Goal: Information Seeking & Learning: Learn about a topic

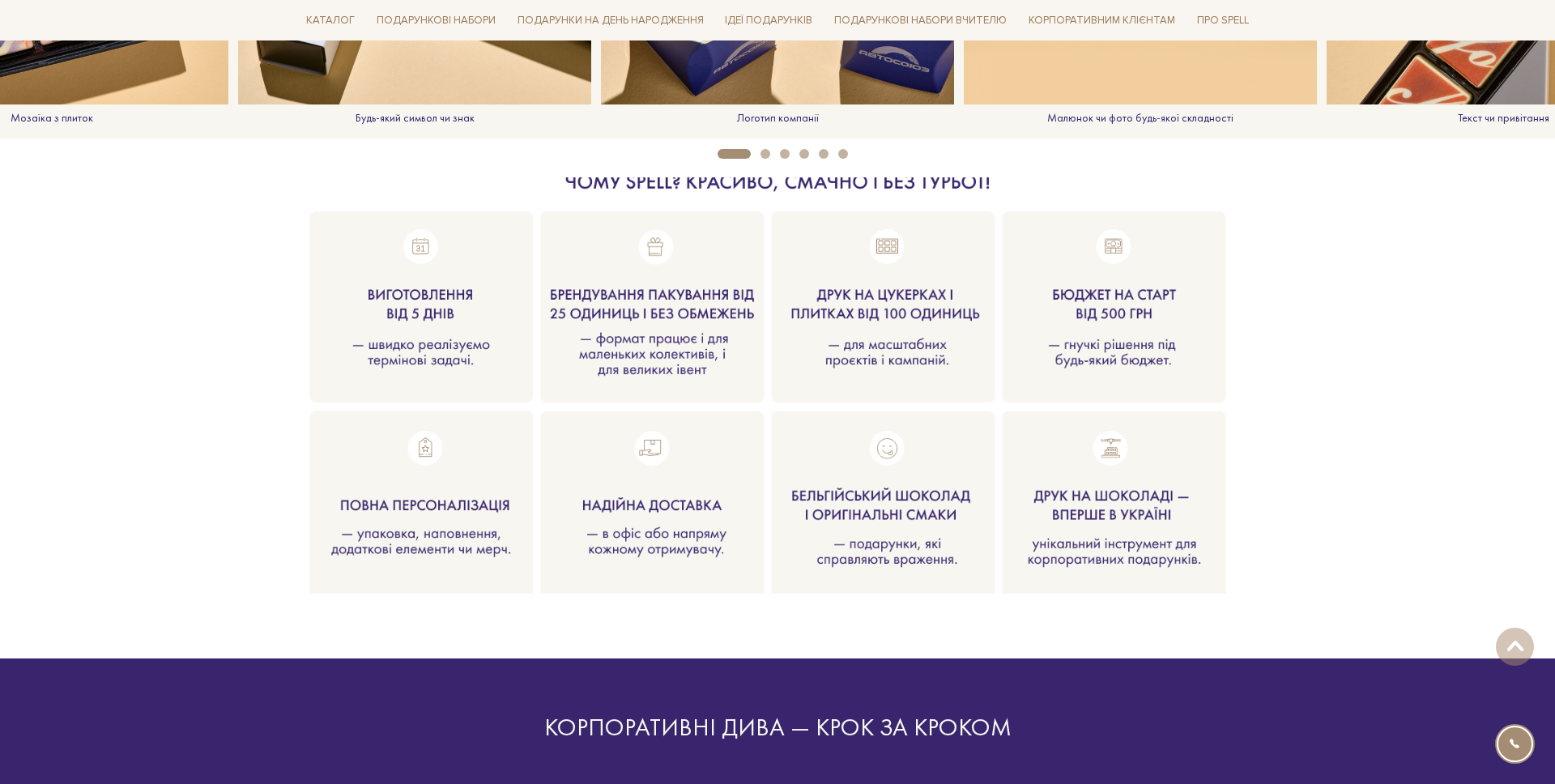
scroll to position [1627, 0]
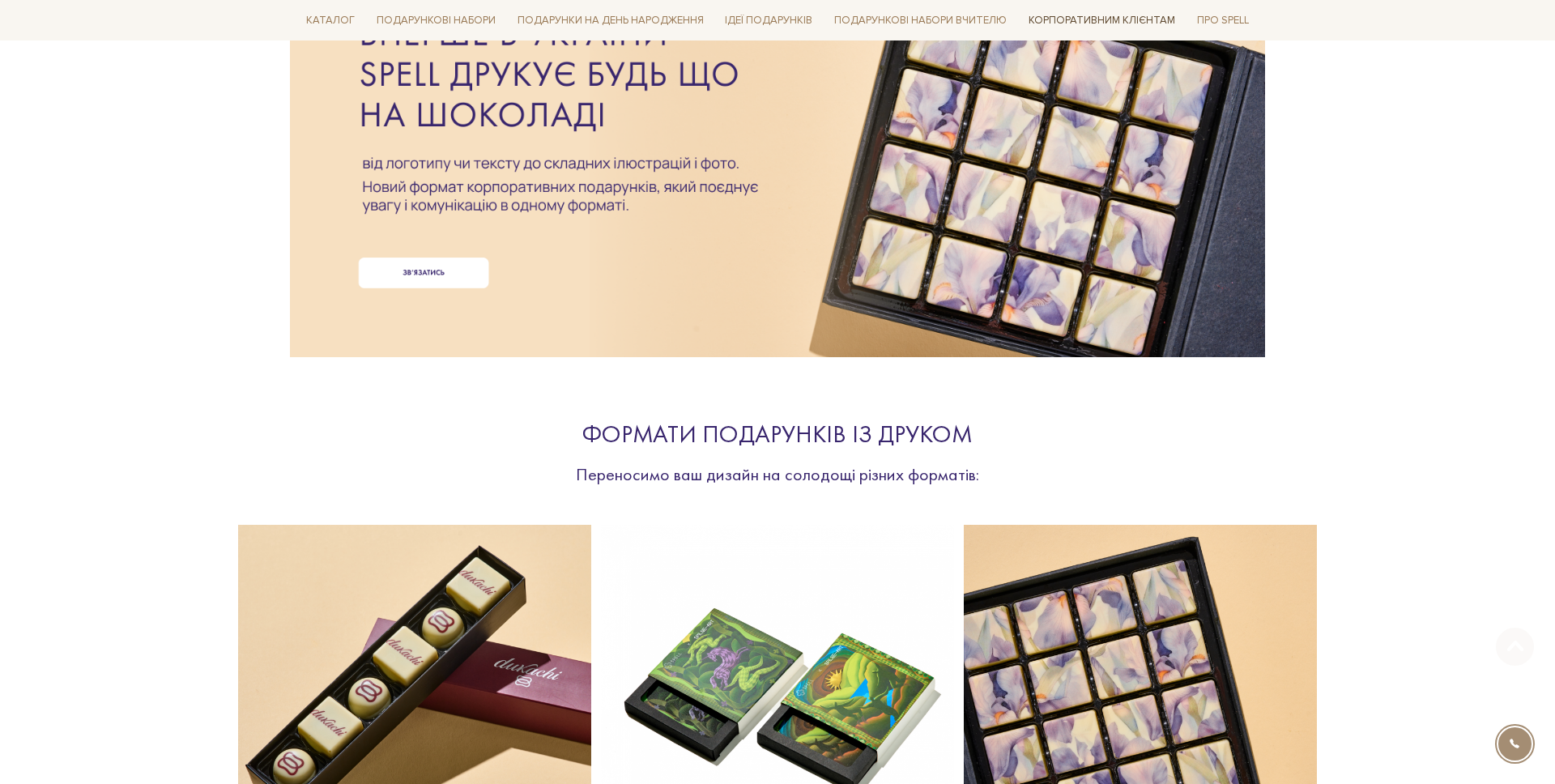
scroll to position [452, 0]
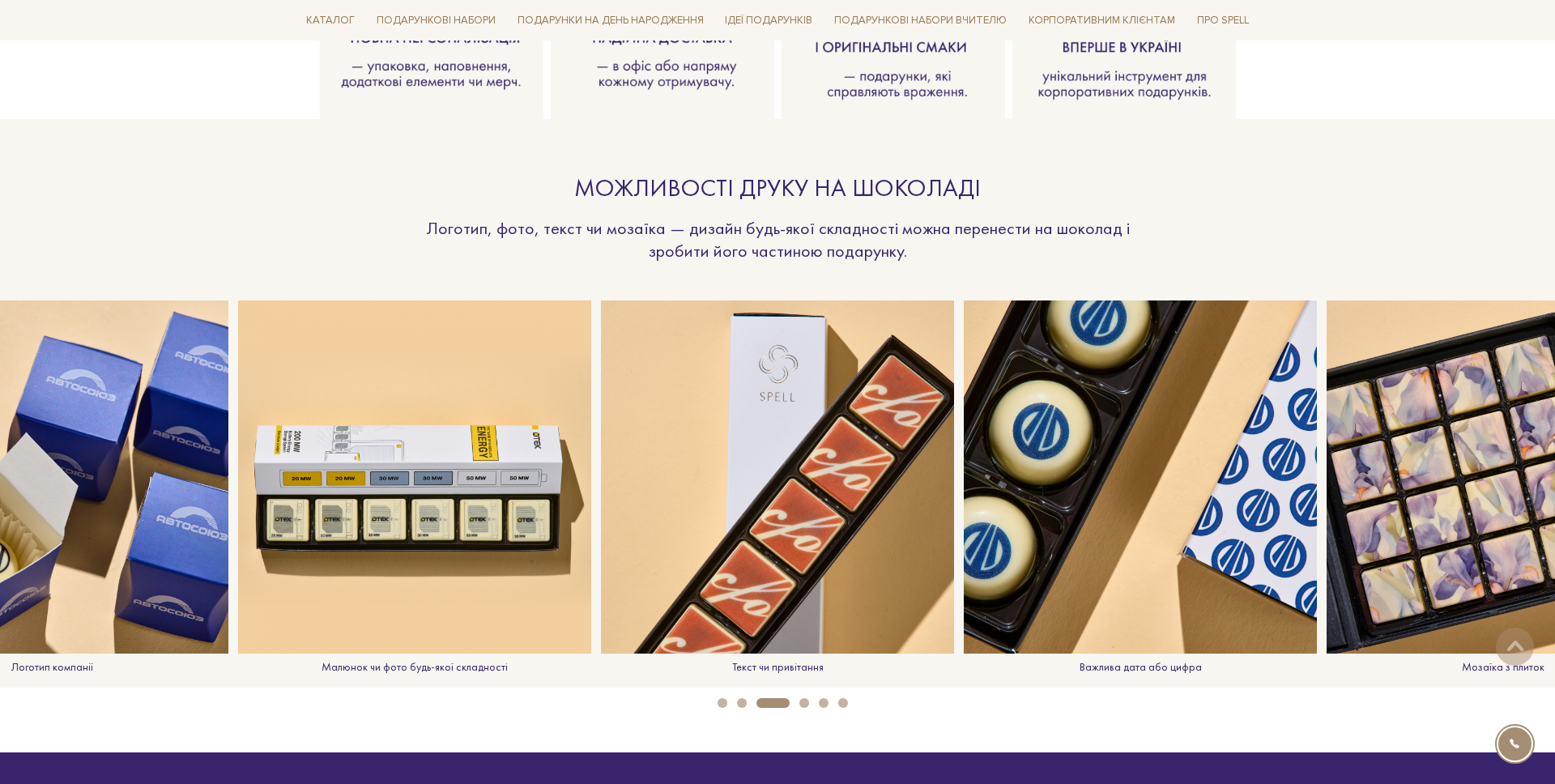
scroll to position [1475, 0]
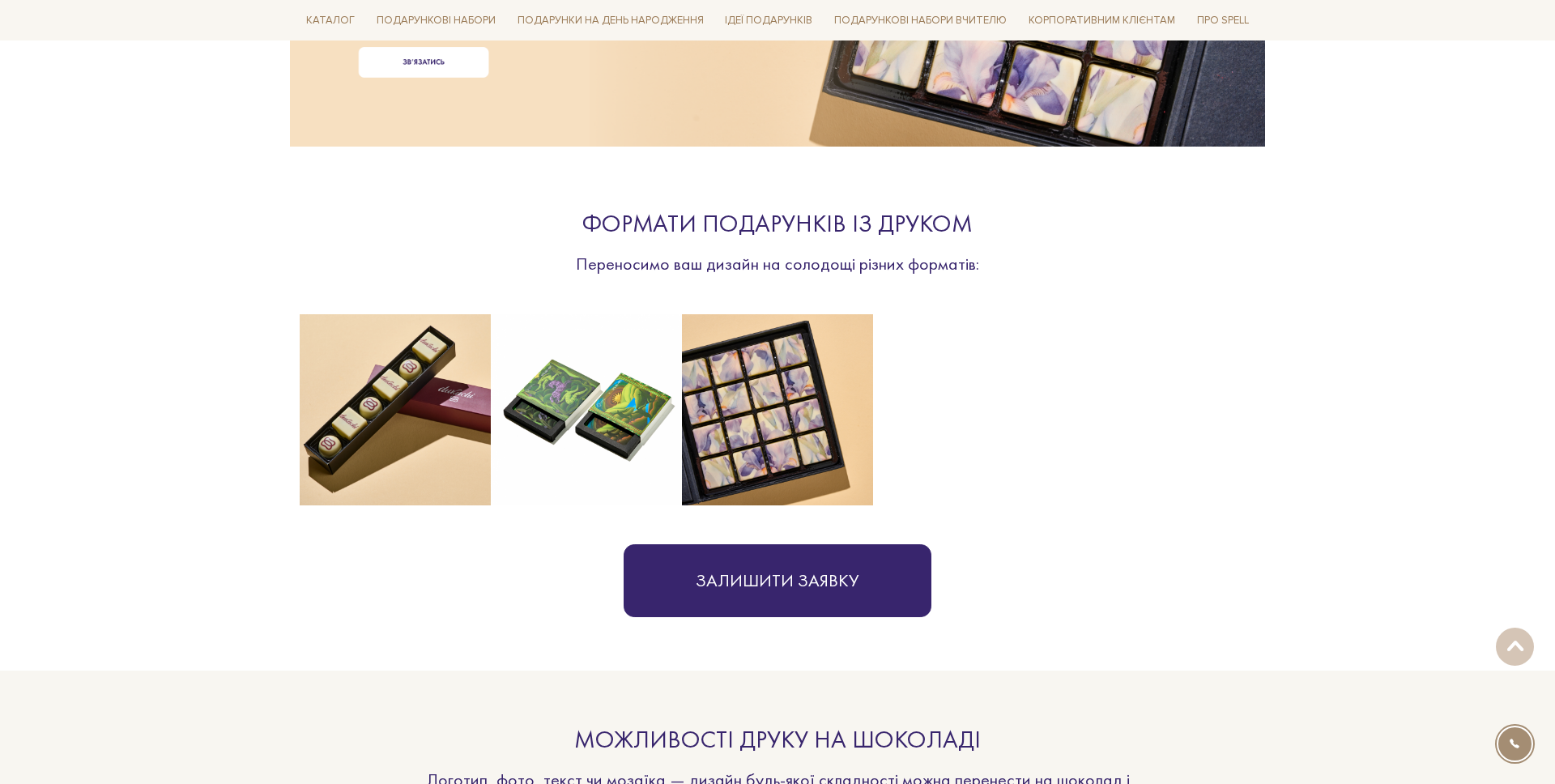
scroll to position [441, 0]
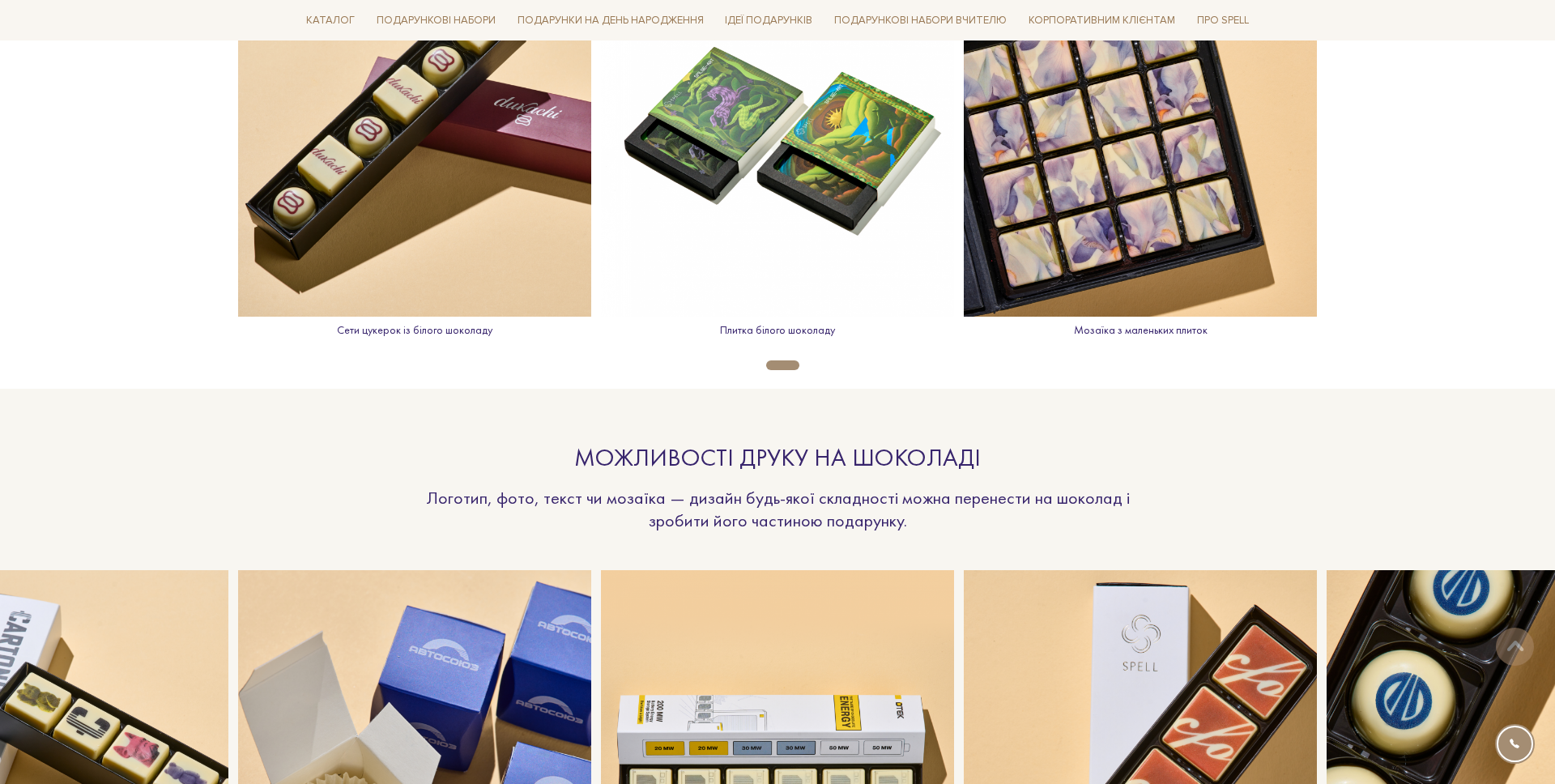
scroll to position [938, 0]
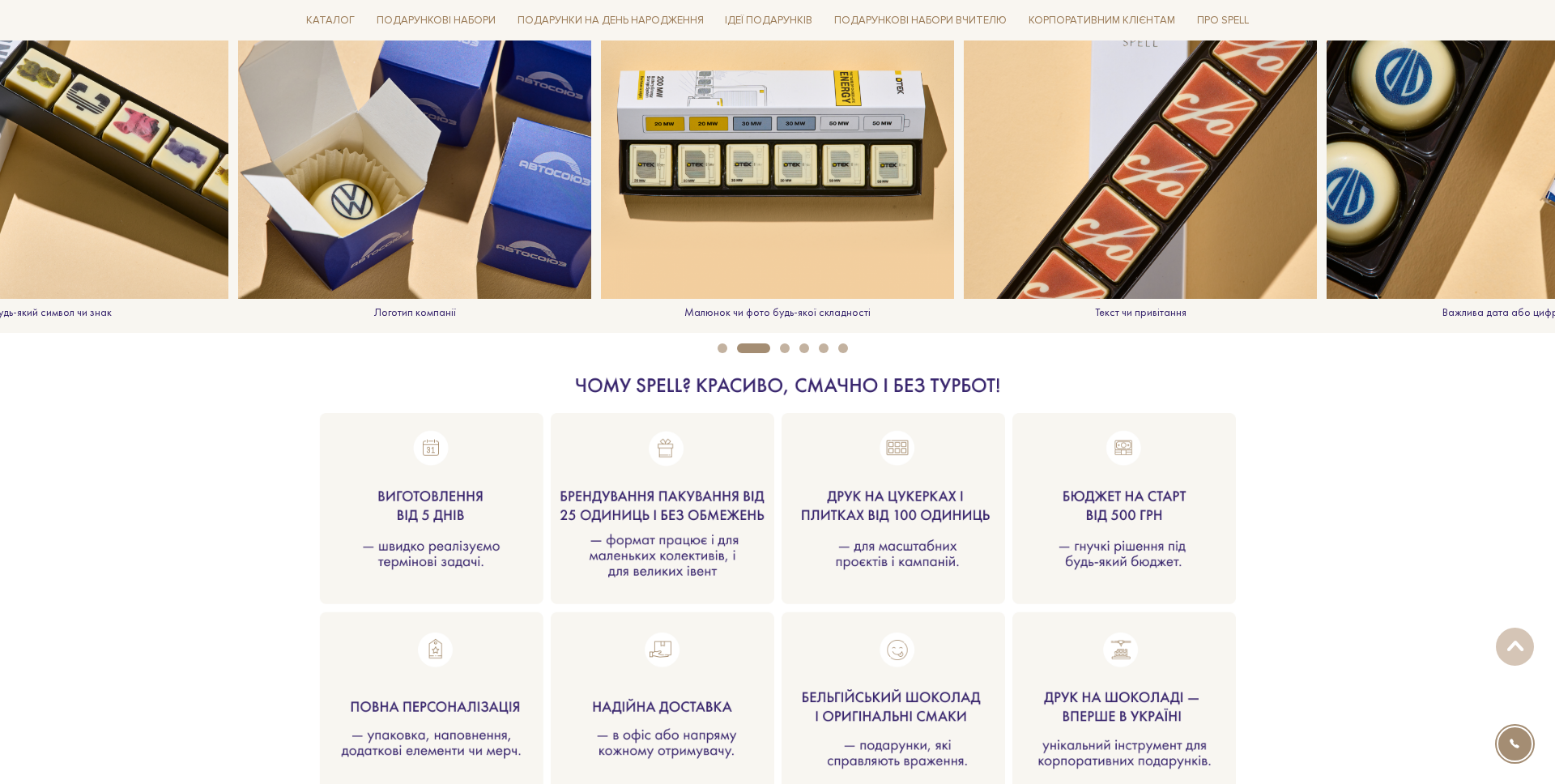
scroll to position [1658, 0]
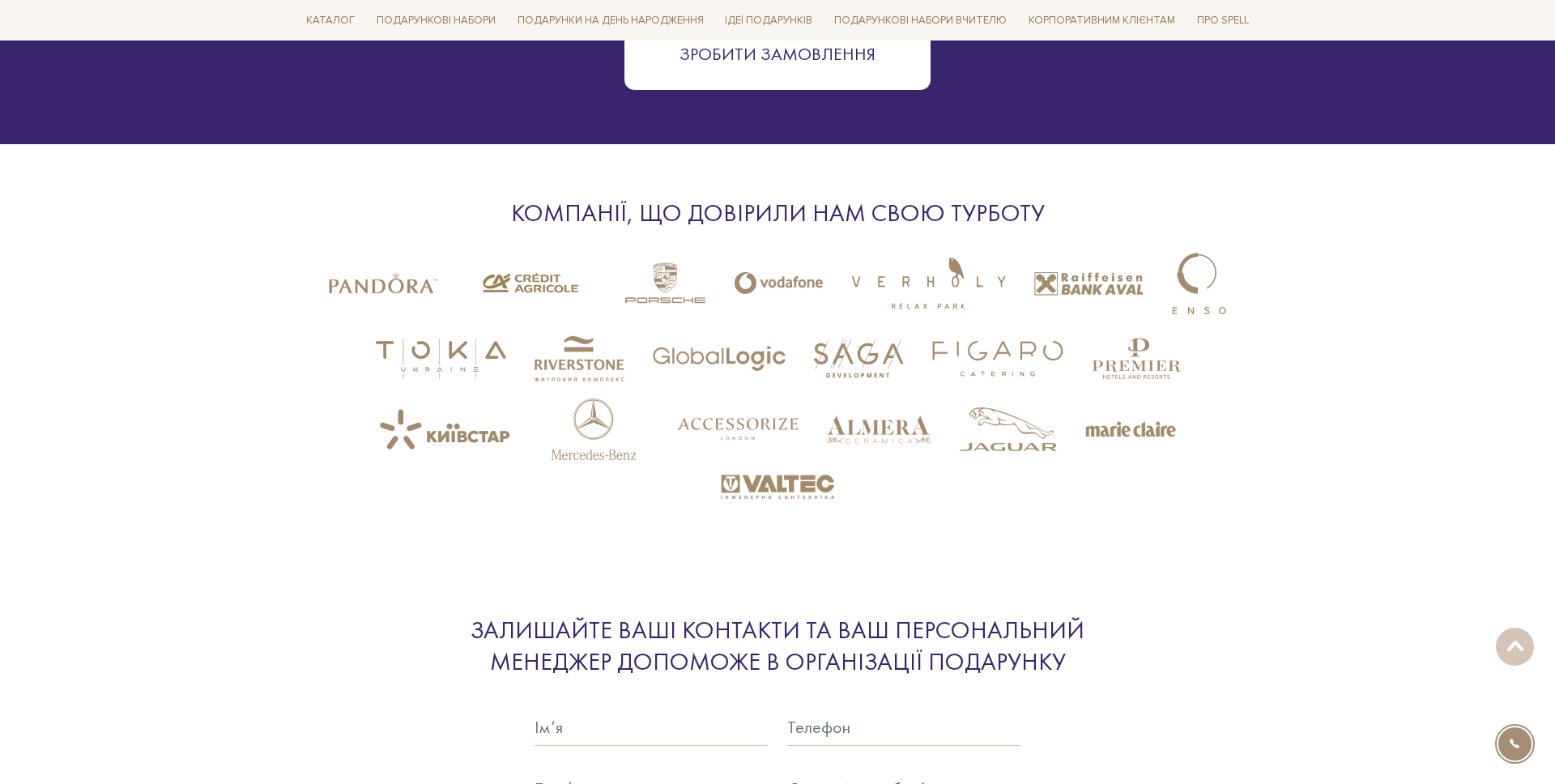
scroll to position [3209, 0]
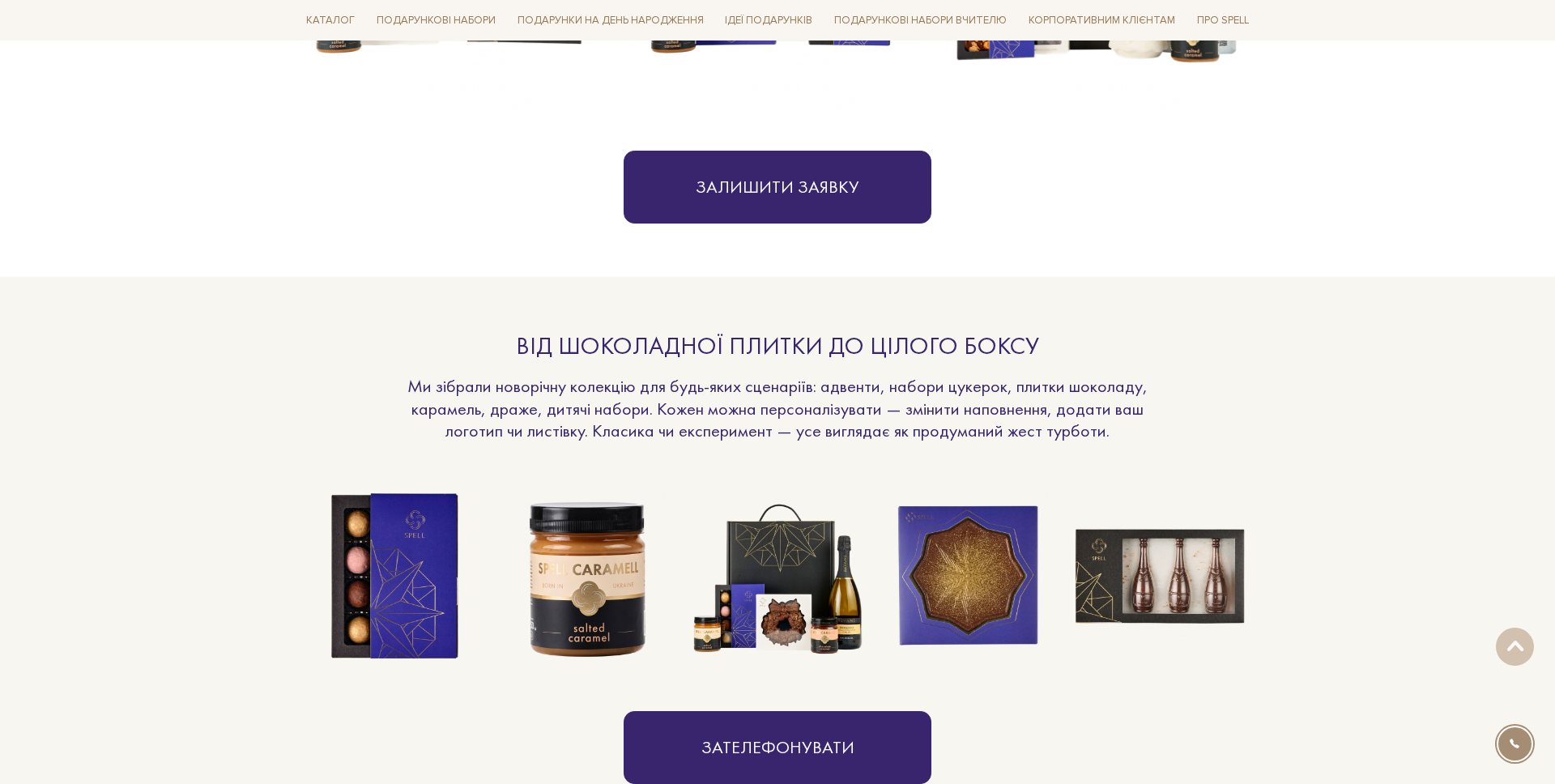
scroll to position [973, 0]
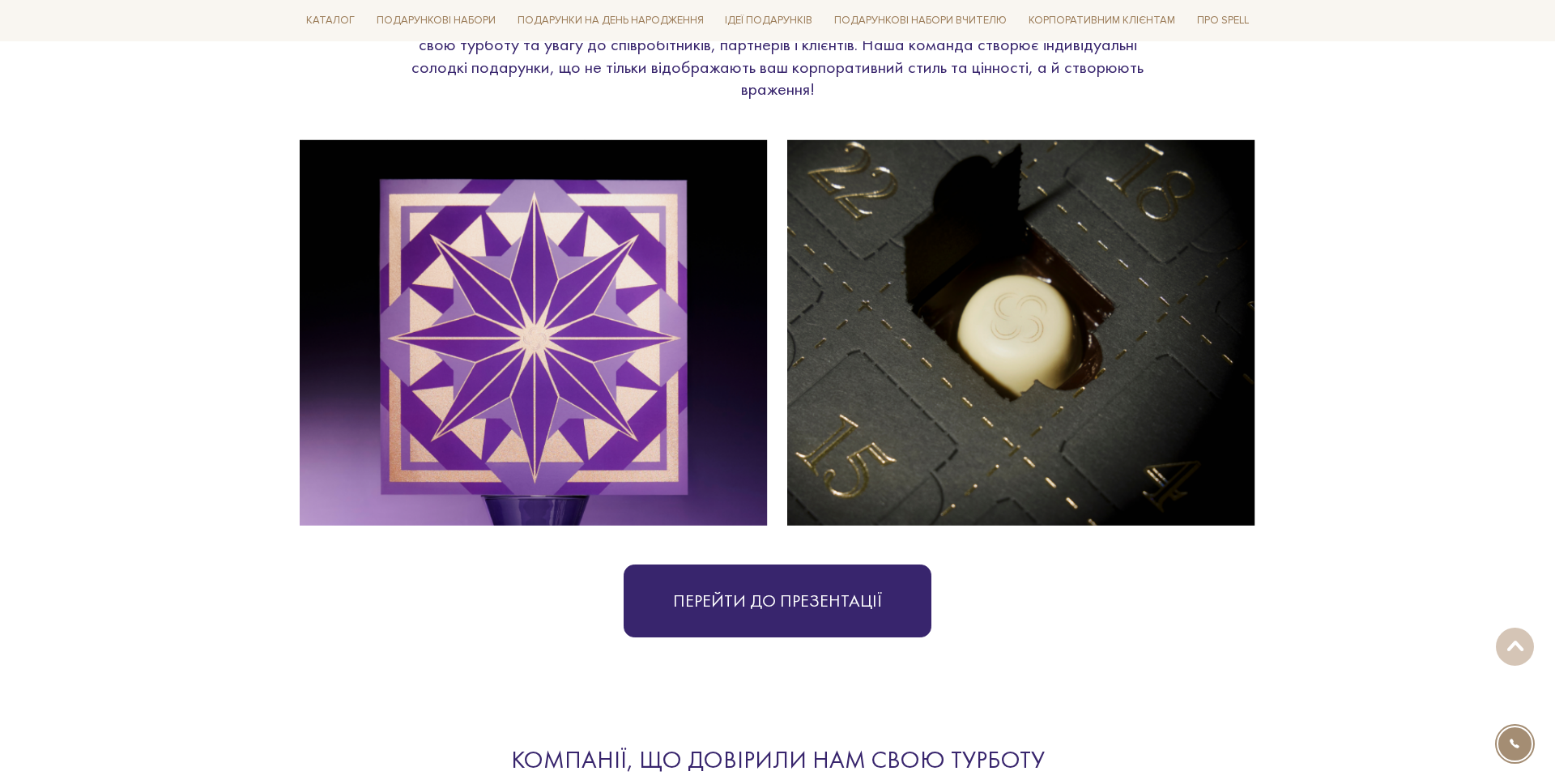
scroll to position [3663, 0]
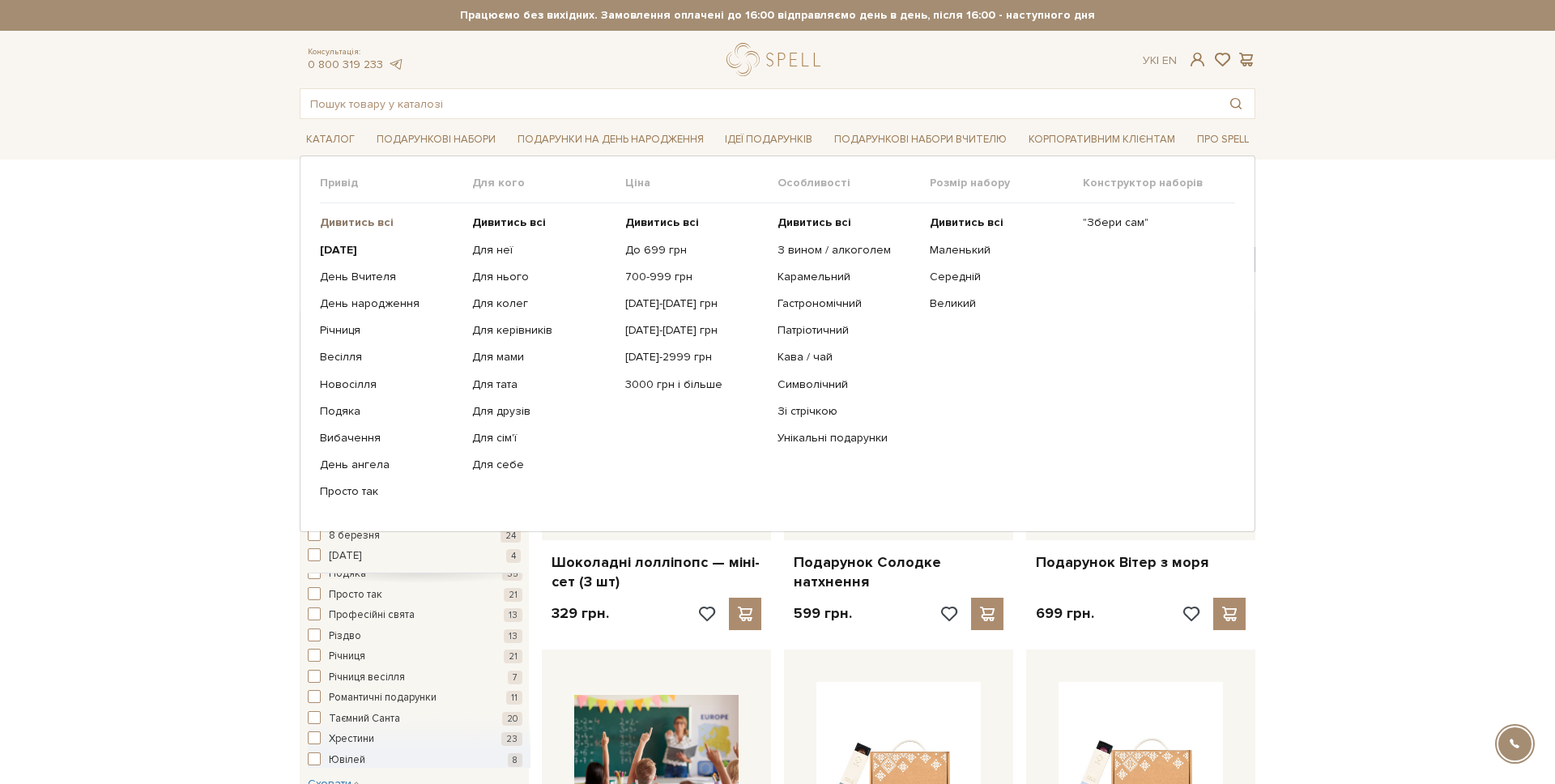
drag, startPoint x: 347, startPoint y: 218, endPoint x: 347, endPoint y: 202, distance: 16.0
click at [347, 219] on b "Дивитись всі" at bounding box center [356, 223] width 74 height 14
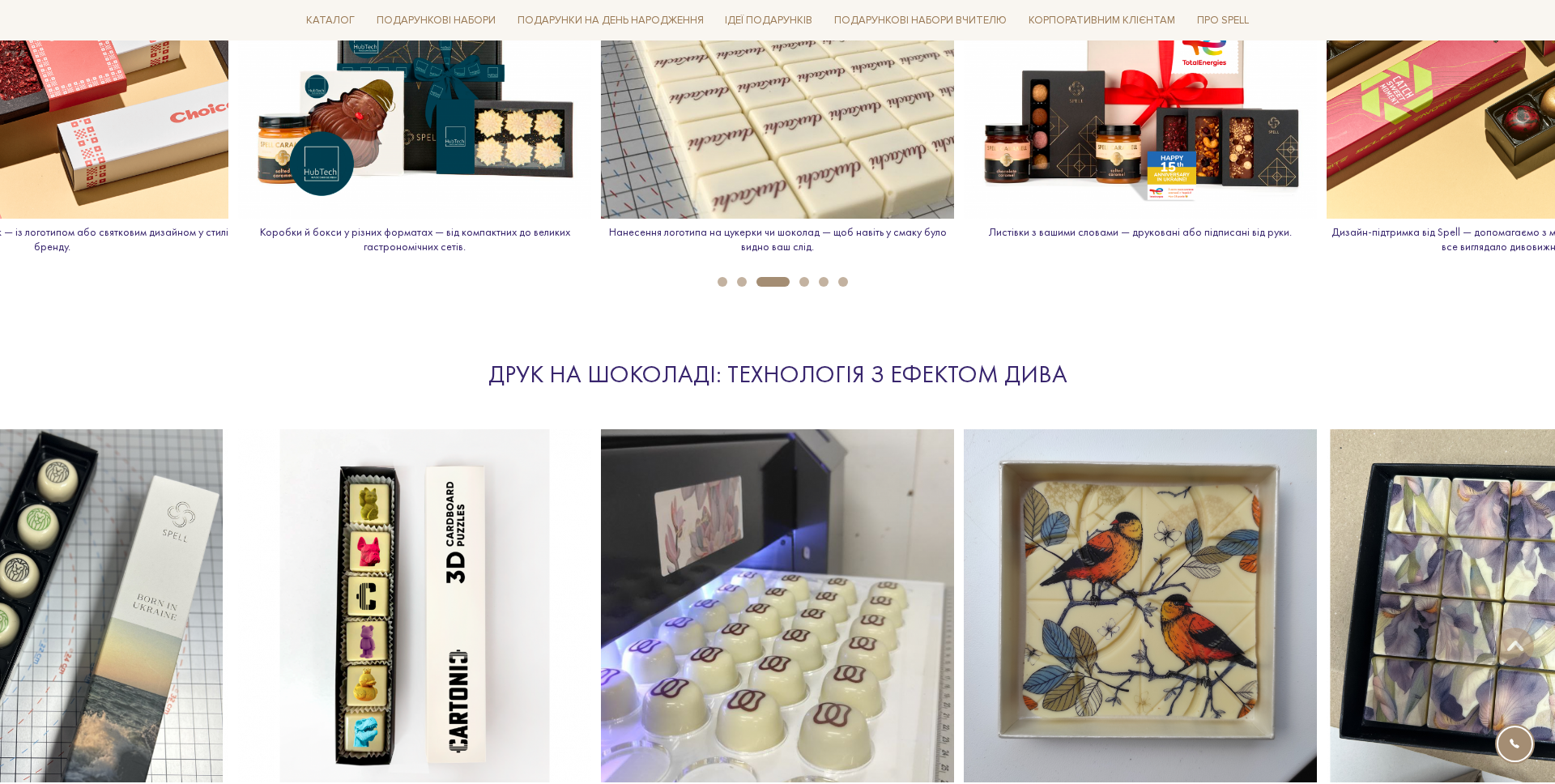
scroll to position [1483, 0]
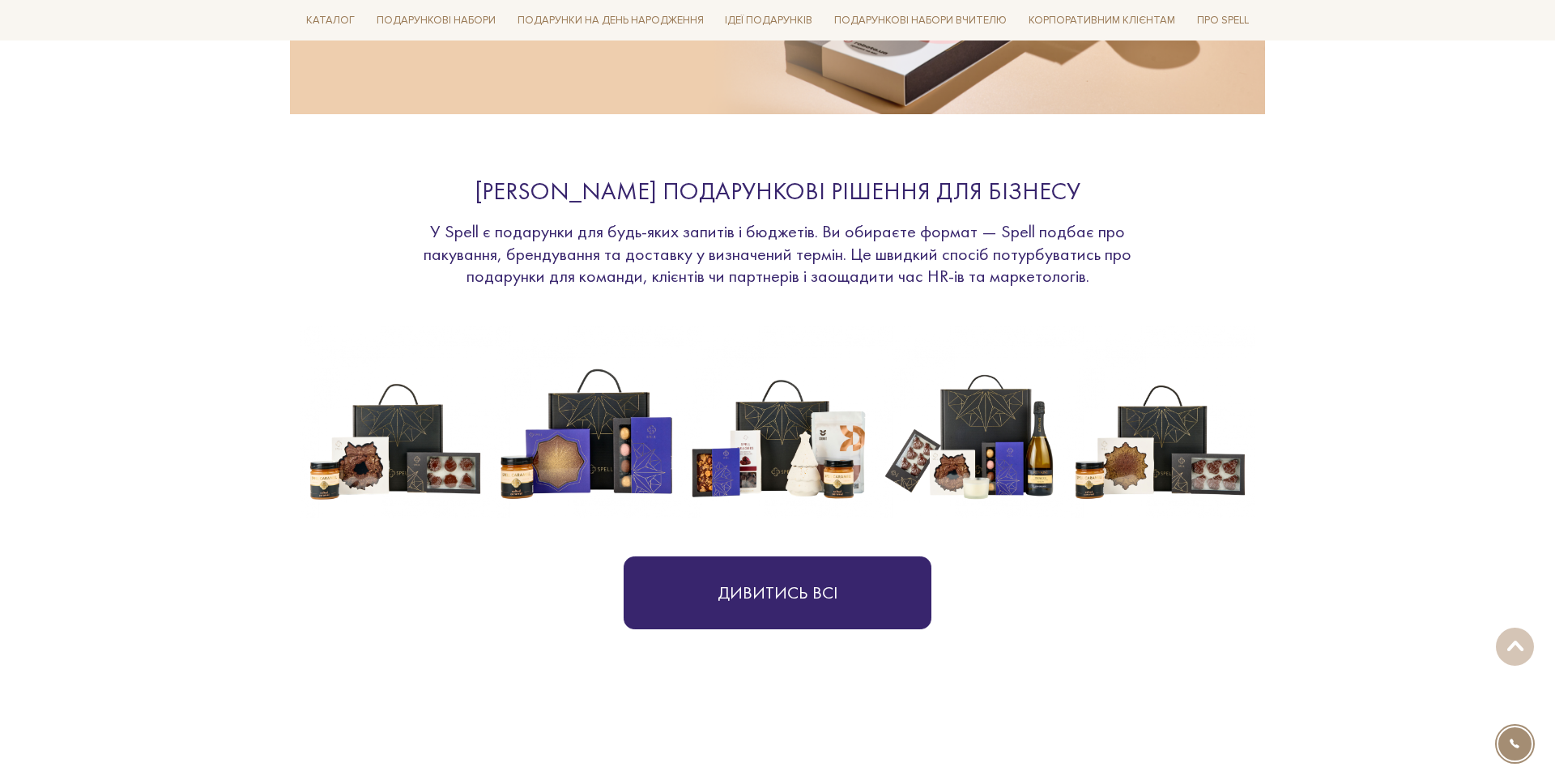
scroll to position [492, 0]
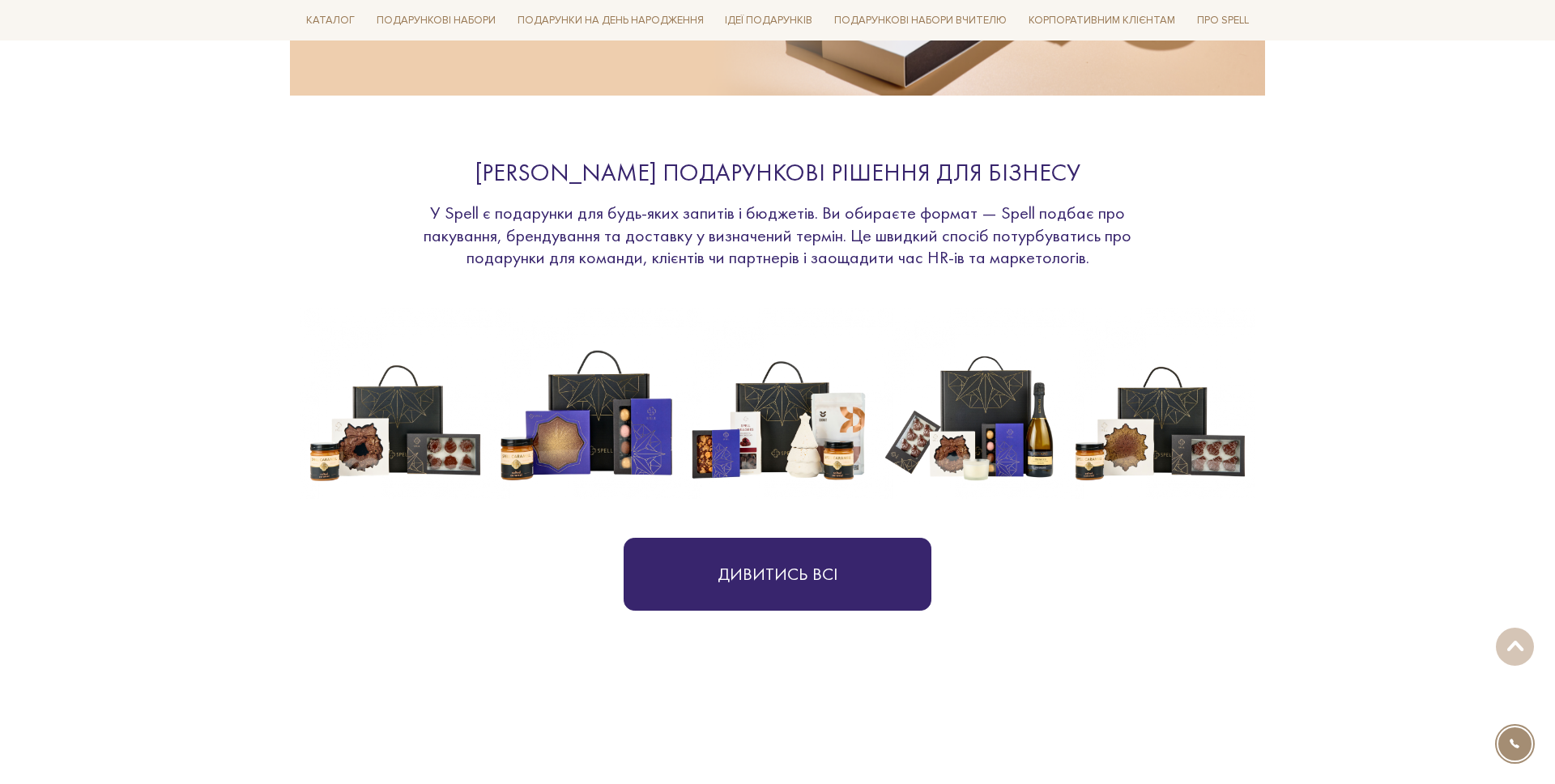
click at [941, 452] on img at bounding box center [968, 403] width 191 height 191
drag, startPoint x: 803, startPoint y: 437, endPoint x: 623, endPoint y: 432, distance: 180.1
click at [800, 437] on img at bounding box center [777, 403] width 191 height 191
click at [622, 432] on img at bounding box center [586, 403] width 191 height 191
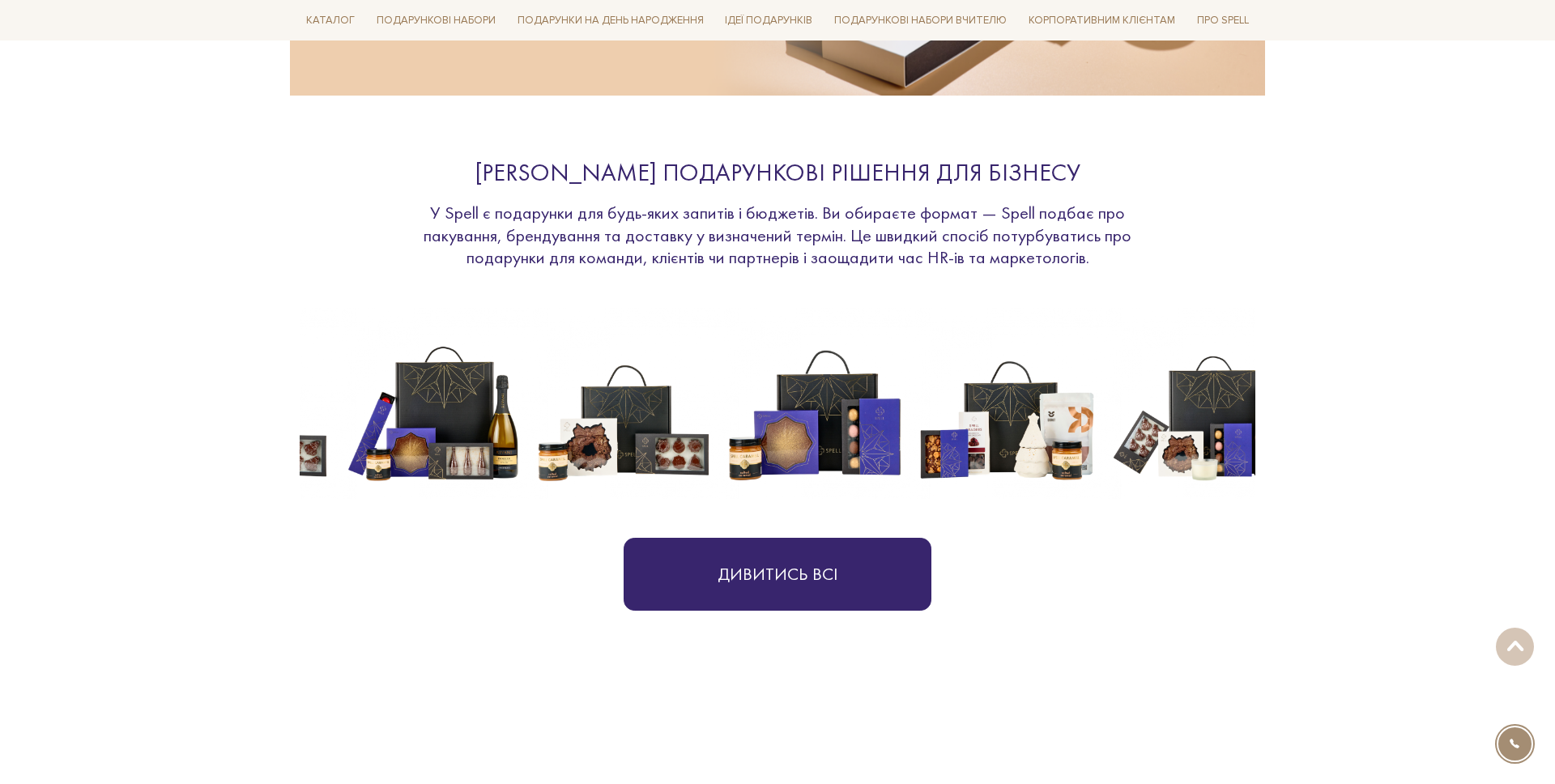
drag, startPoint x: 944, startPoint y: 440, endPoint x: 1162, endPoint y: 447, distance: 218.1
click at [1162, 447] on img at bounding box center [1196, 403] width 191 height 191
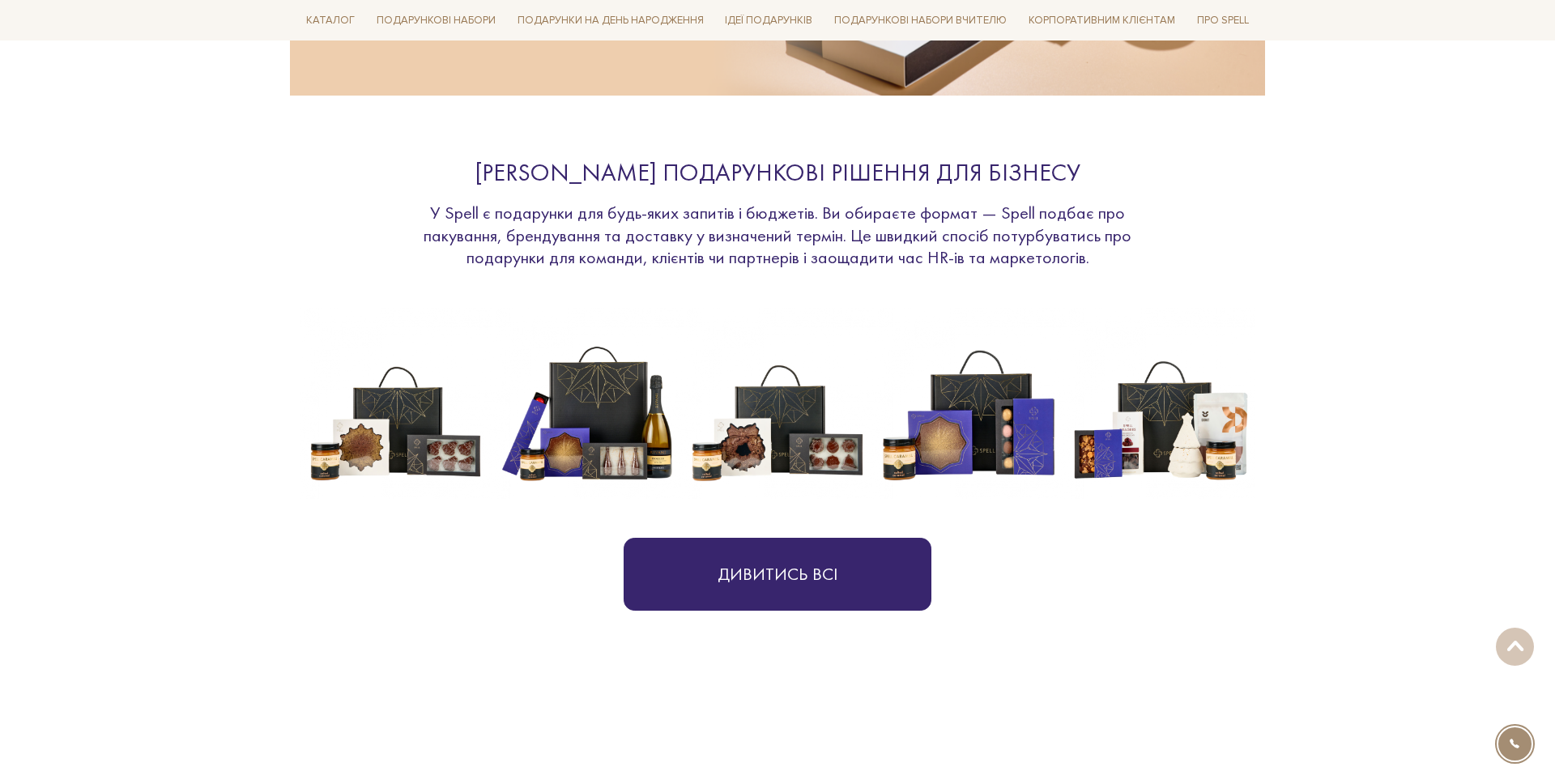
drag, startPoint x: 785, startPoint y: 438, endPoint x: 1274, endPoint y: 443, distance: 489.0
click at [1274, 443] on section "Швидкі подарункові рішення для бізнесу У Spell є подарунки для будь-яких запиті…" at bounding box center [777, 384] width 1555 height 560
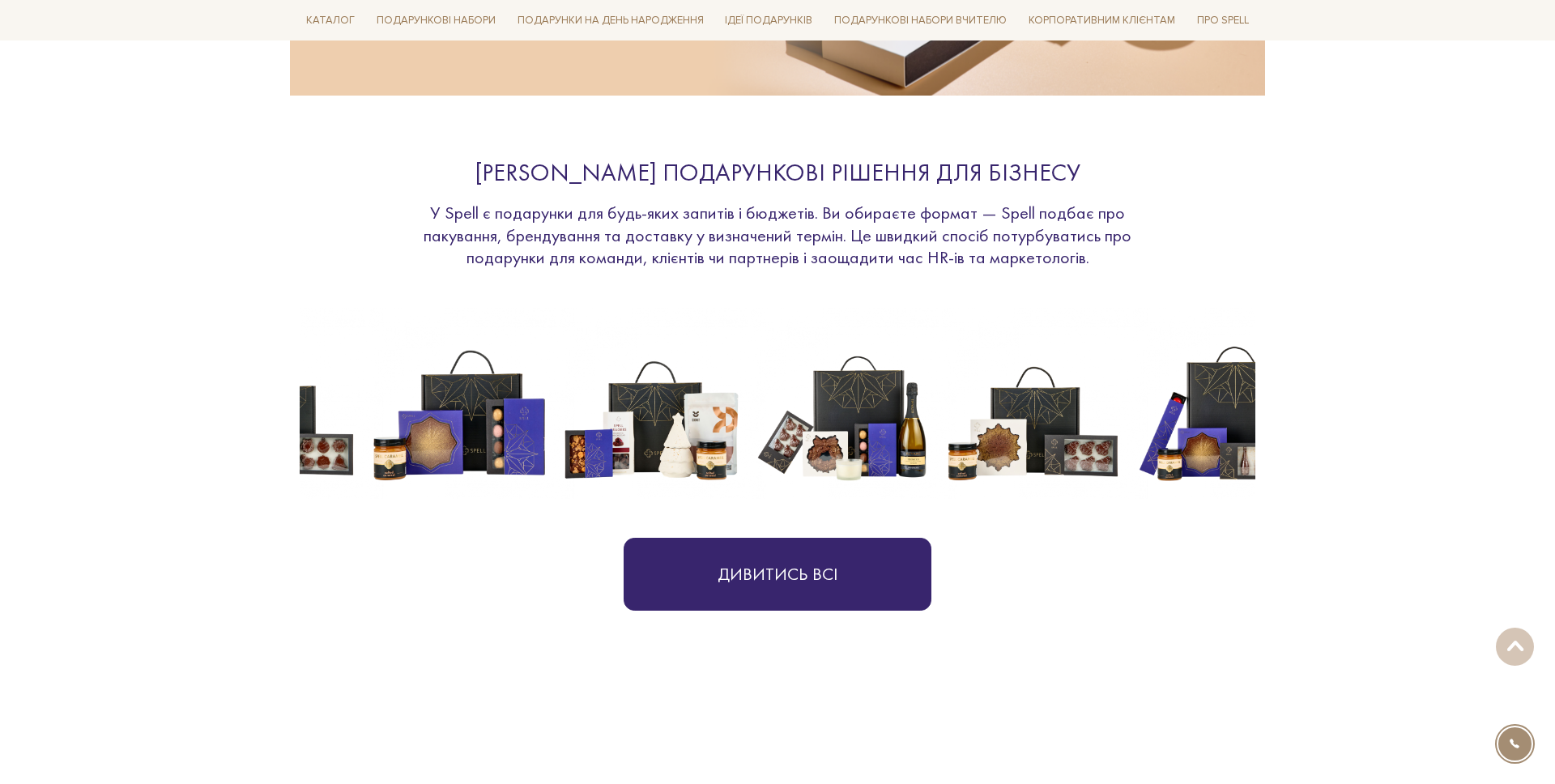
drag, startPoint x: 980, startPoint y: 421, endPoint x: 470, endPoint y: 392, distance: 510.8
click at [470, 392] on img at bounding box center [459, 403] width 191 height 191
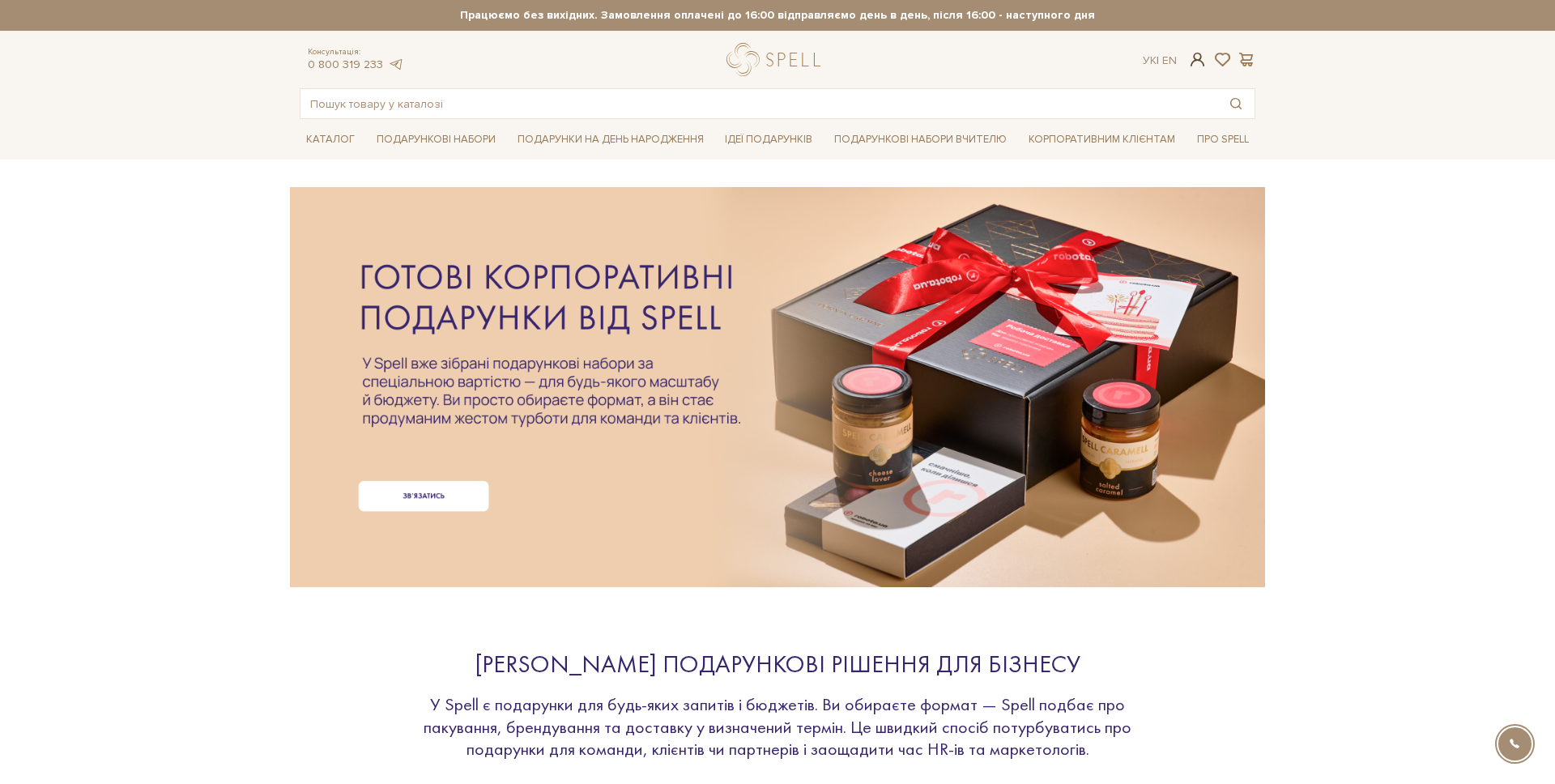
scroll to position [32, 0]
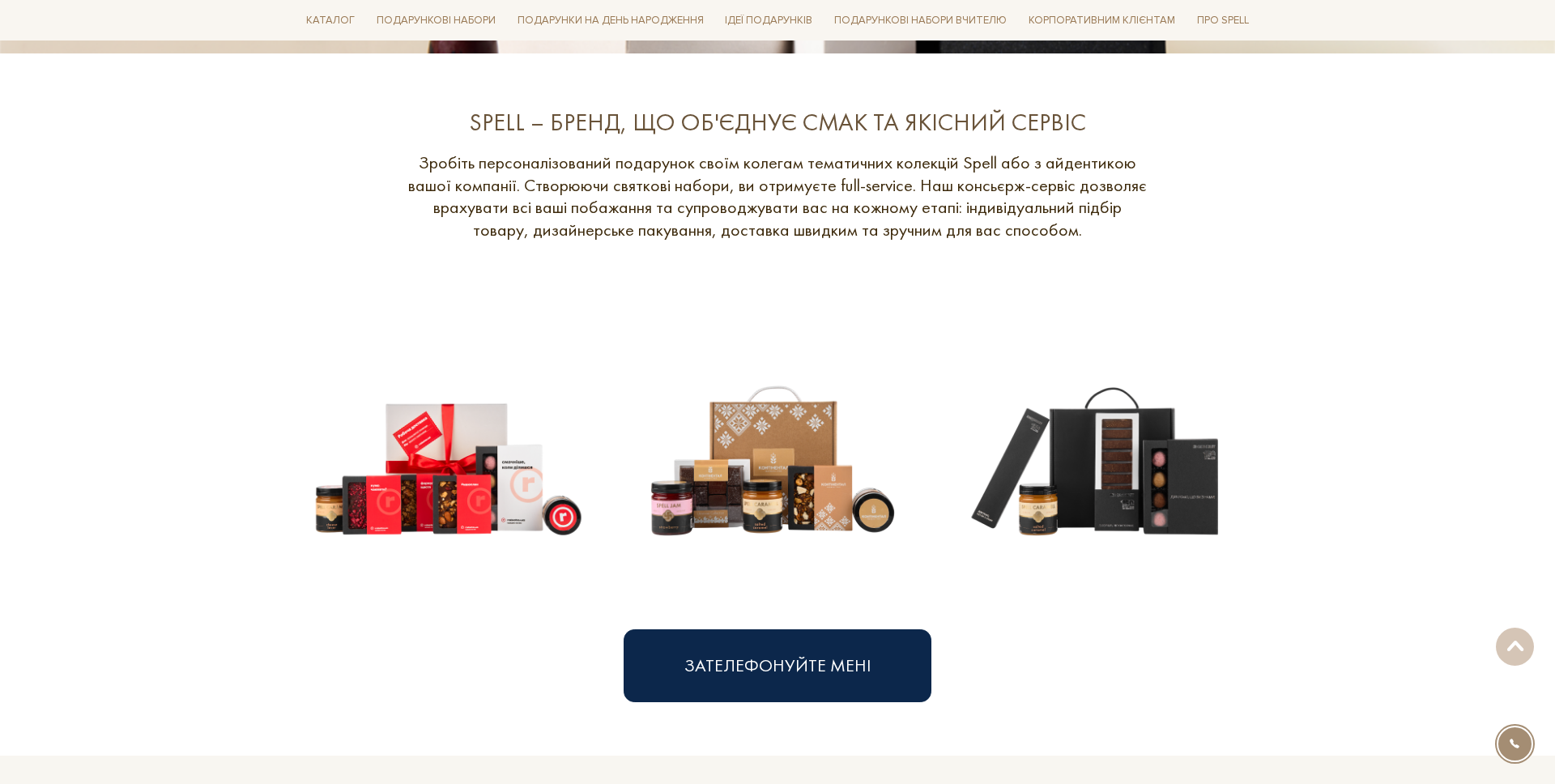
scroll to position [594, 0]
click at [706, 414] on img at bounding box center [773, 442] width 298 height 298
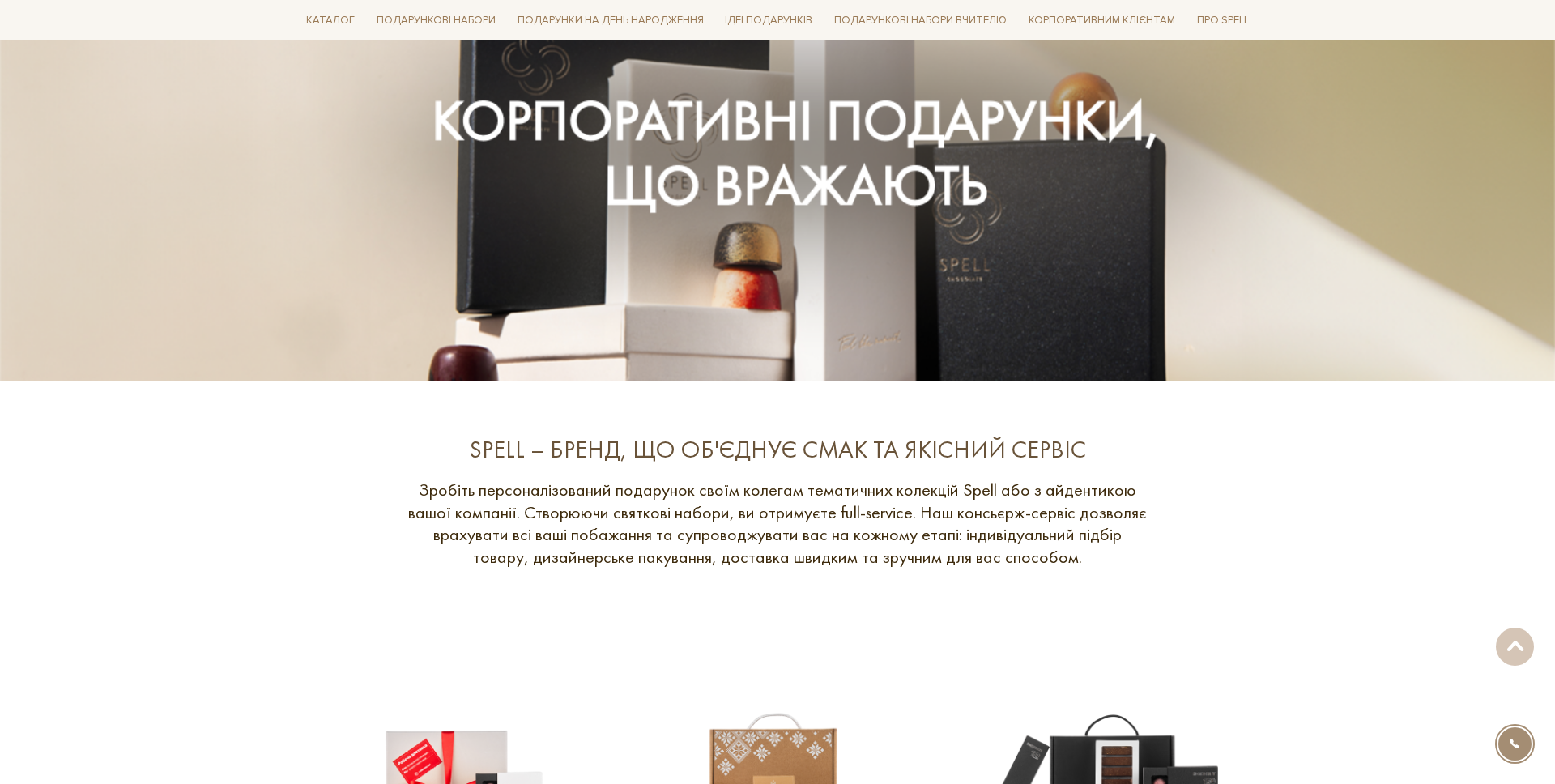
scroll to position [0, 0]
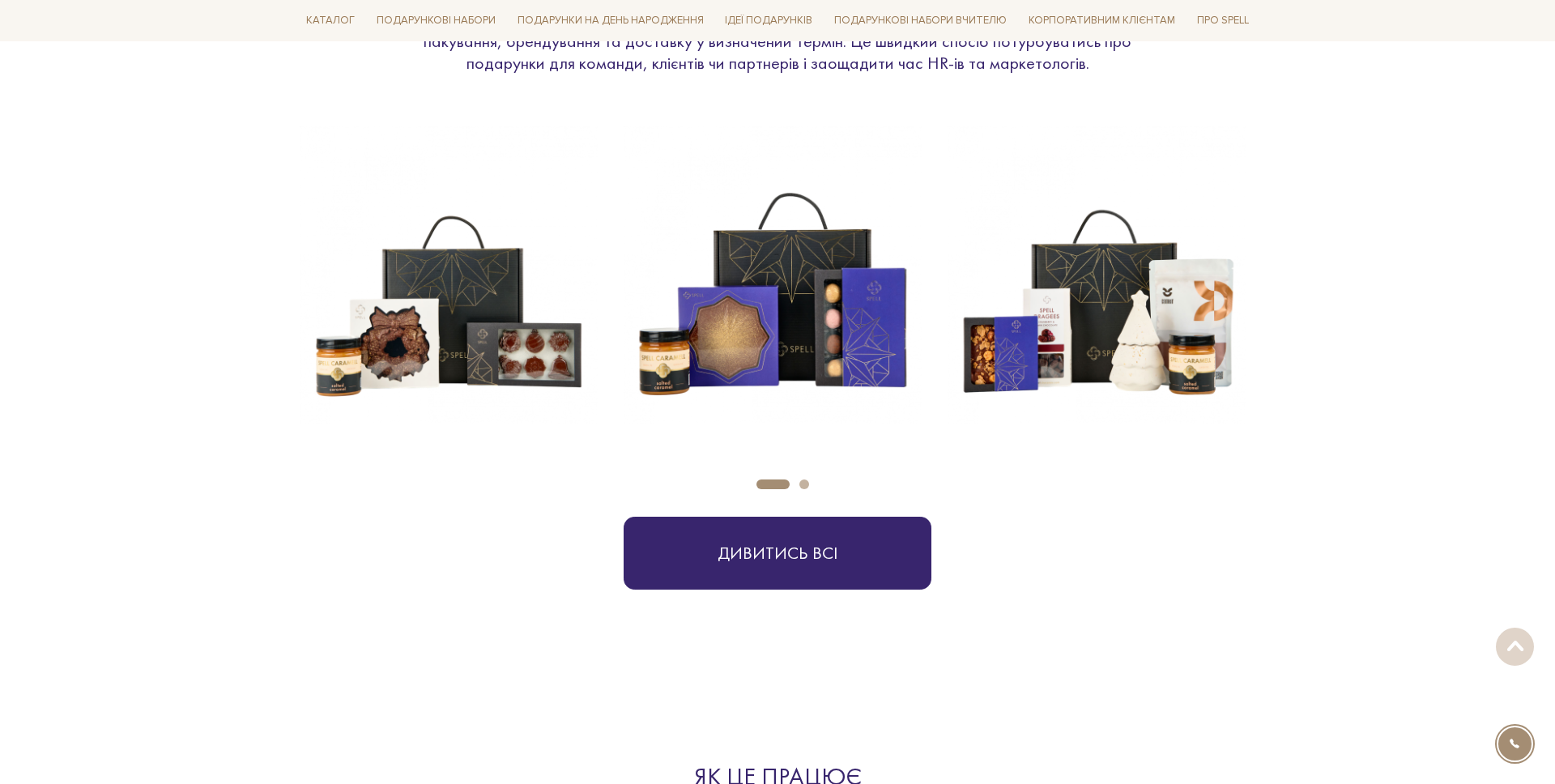
scroll to position [743, 0]
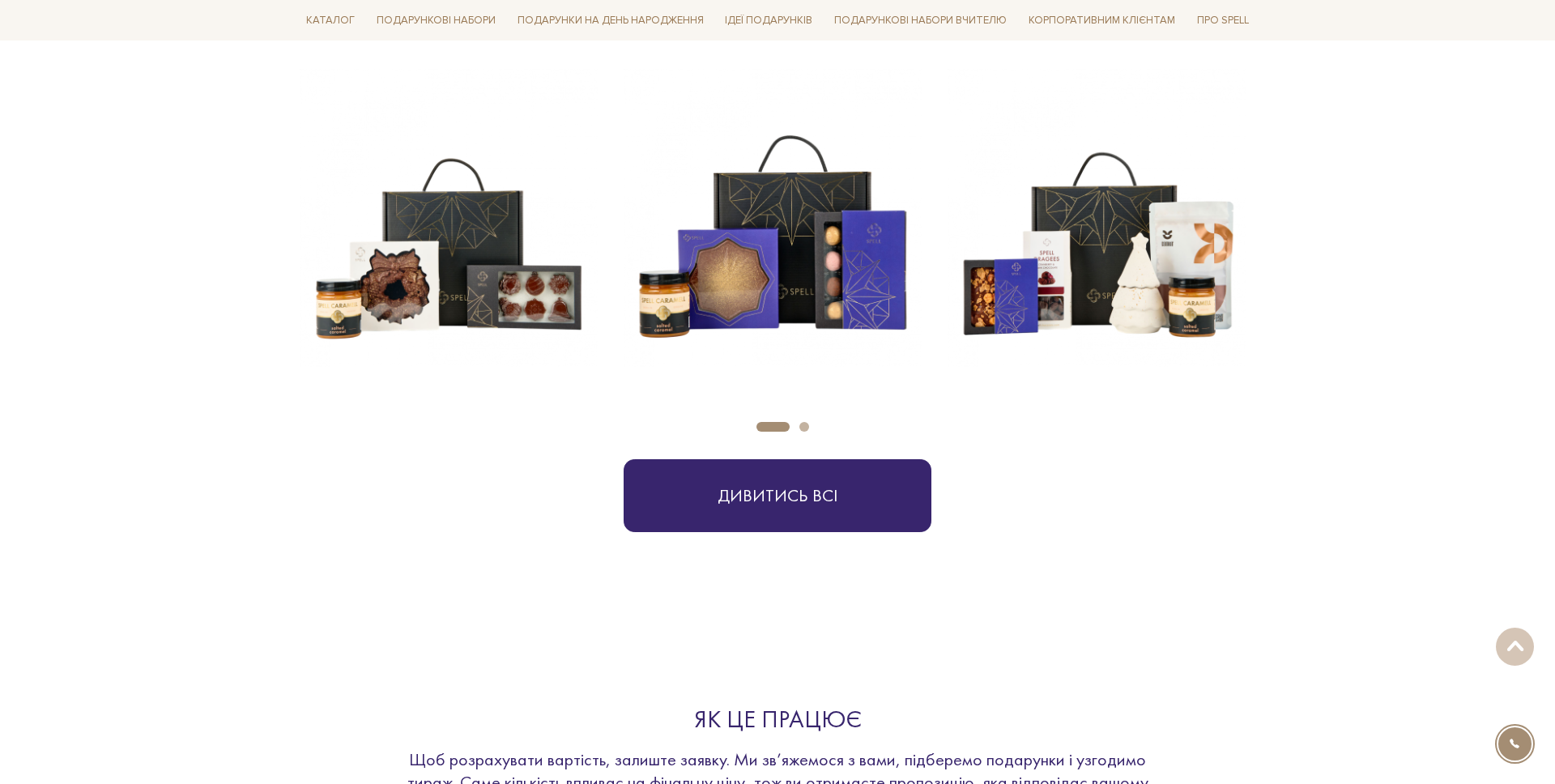
click at [800, 428] on button "Carousel Page 2" at bounding box center [804, 426] width 10 height 10
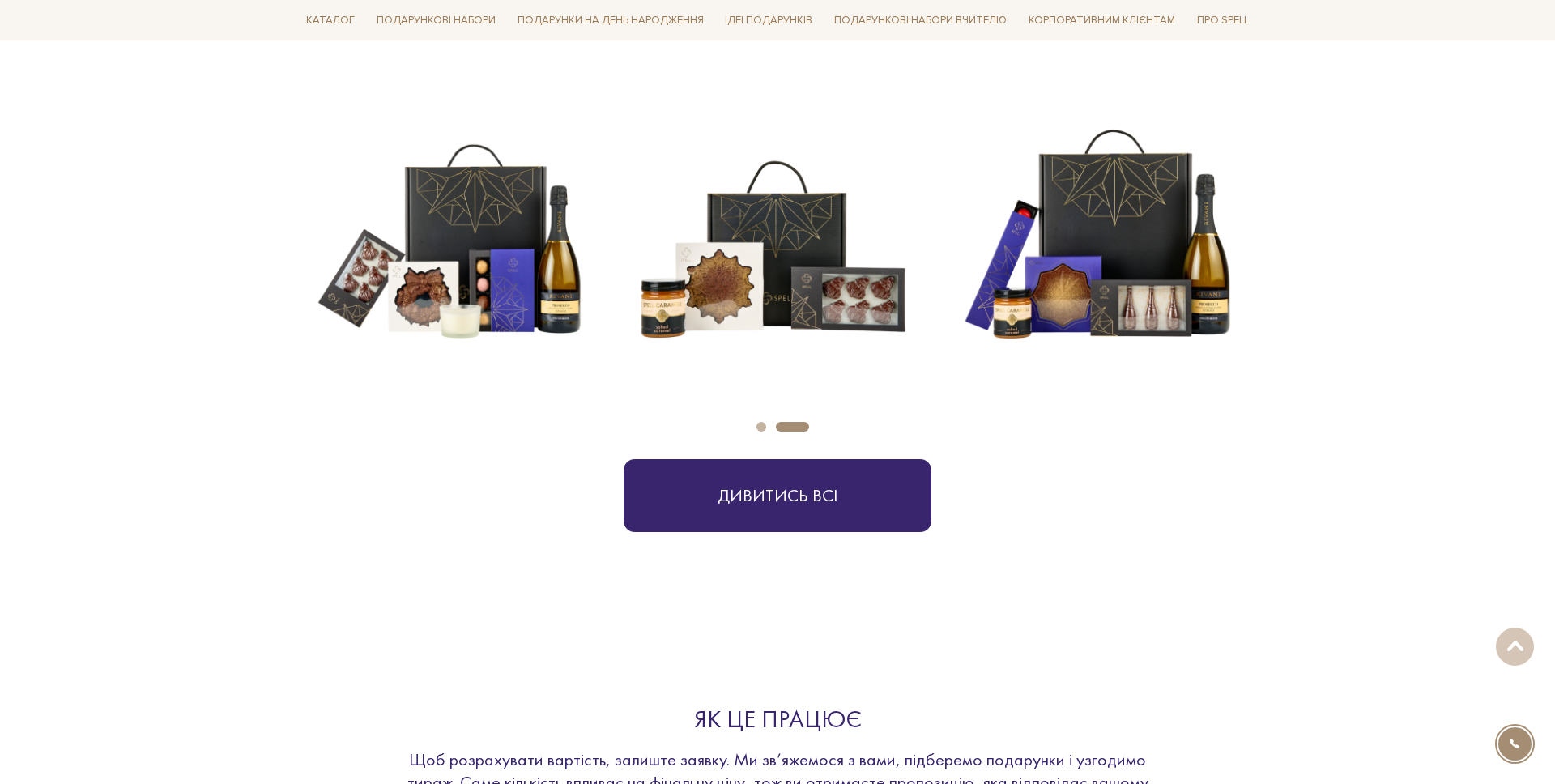
click at [758, 428] on button "Carousel Page 1" at bounding box center [761, 426] width 10 height 10
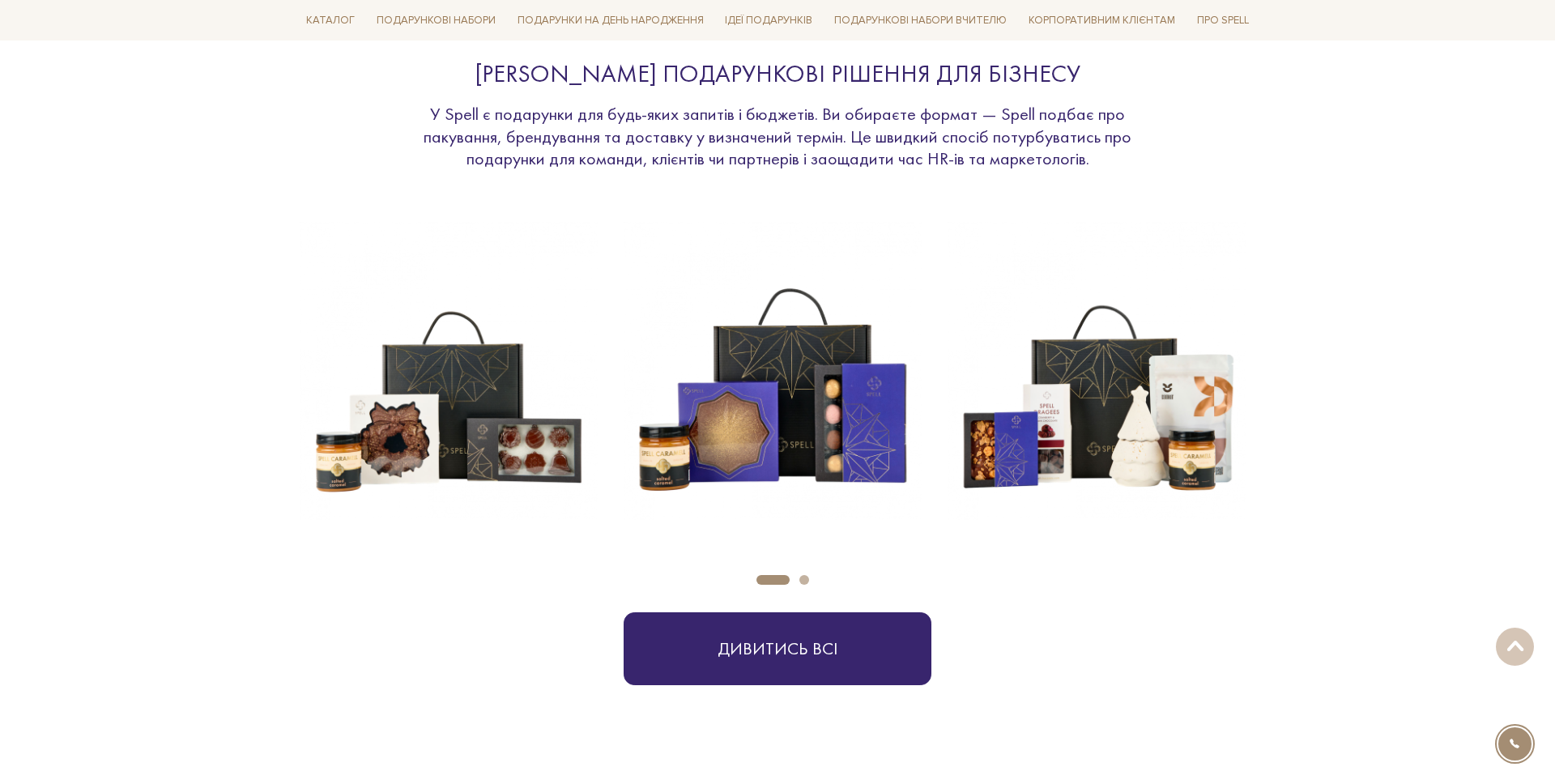
scroll to position [588, 0]
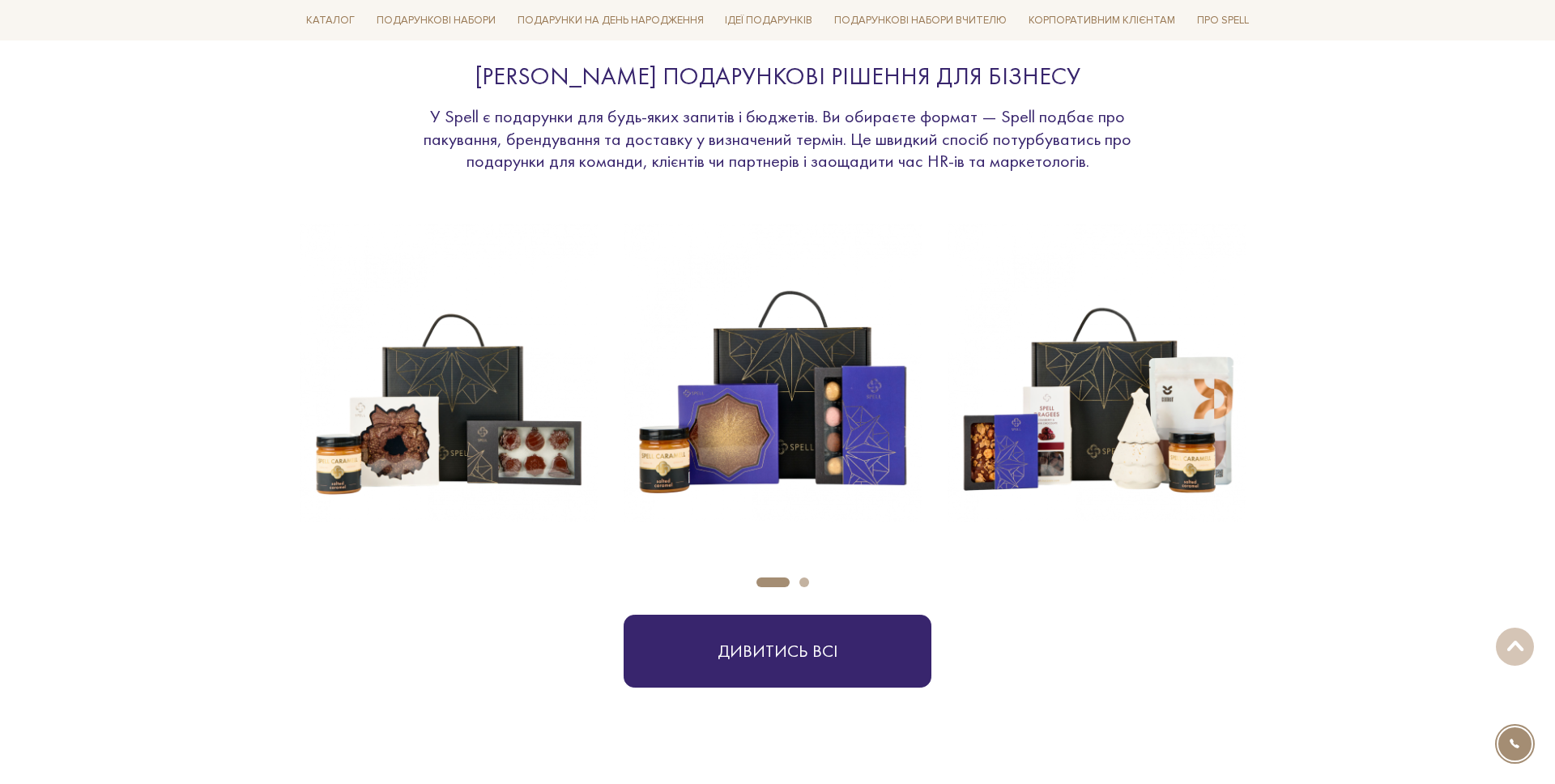
click at [802, 579] on button "Carousel Page 2" at bounding box center [804, 582] width 10 height 10
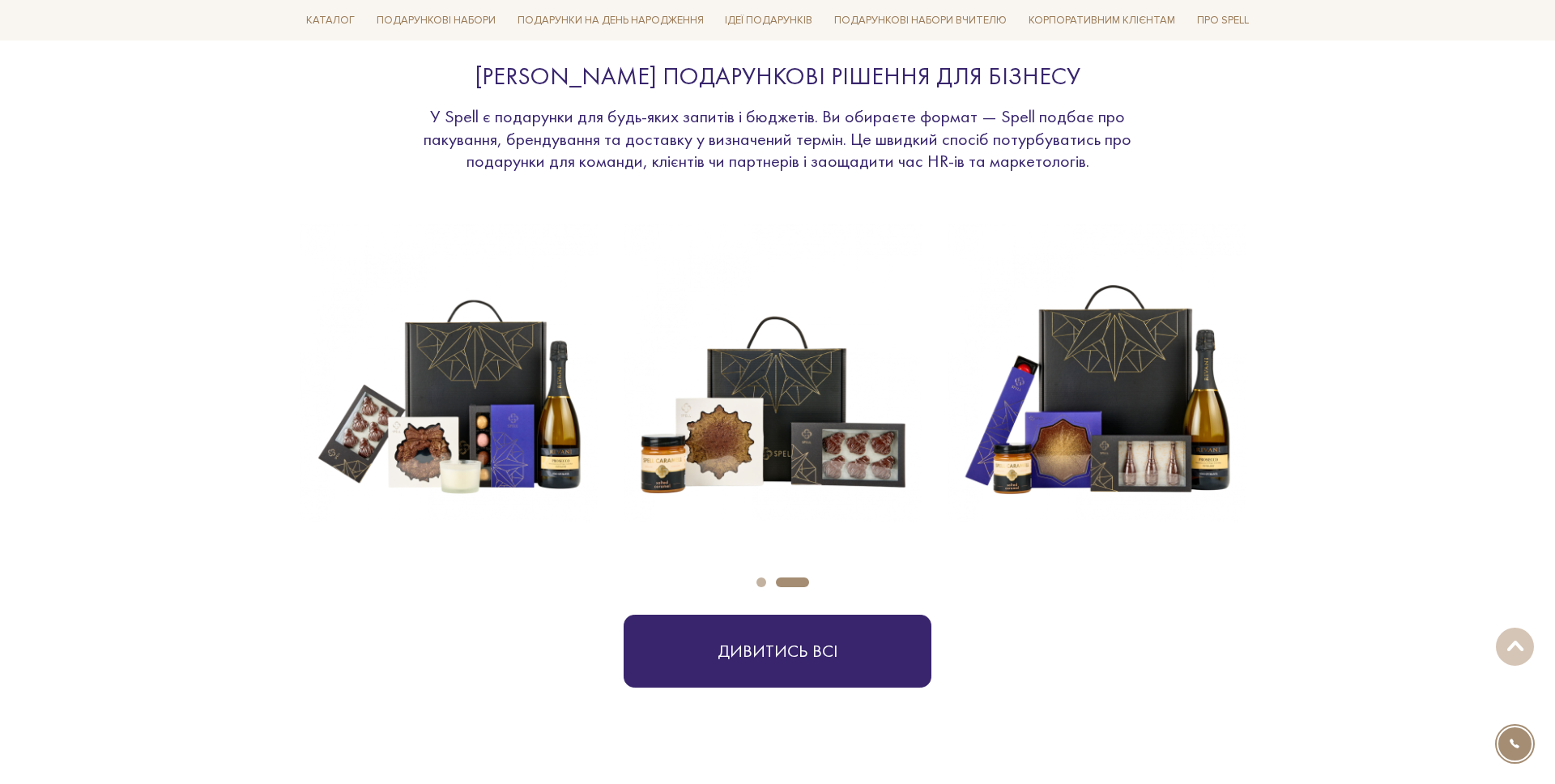
click at [754, 583] on div "Carousel Pagination" at bounding box center [777, 581] width 956 height 14
click at [758, 582] on button "Carousel Page 1" at bounding box center [761, 582] width 10 height 10
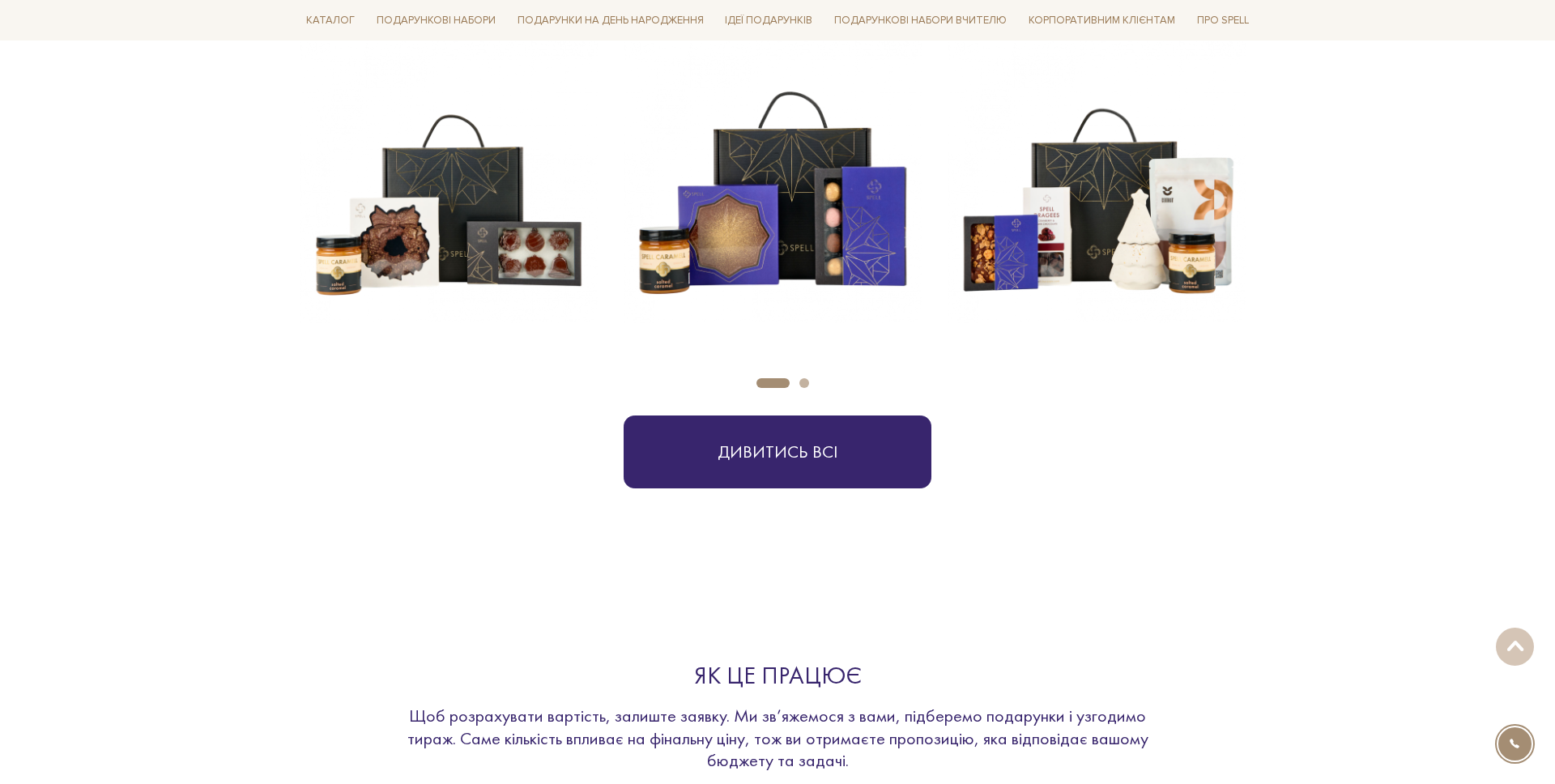
scroll to position [788, 0]
click at [805, 383] on button "Carousel Page 2" at bounding box center [804, 382] width 10 height 10
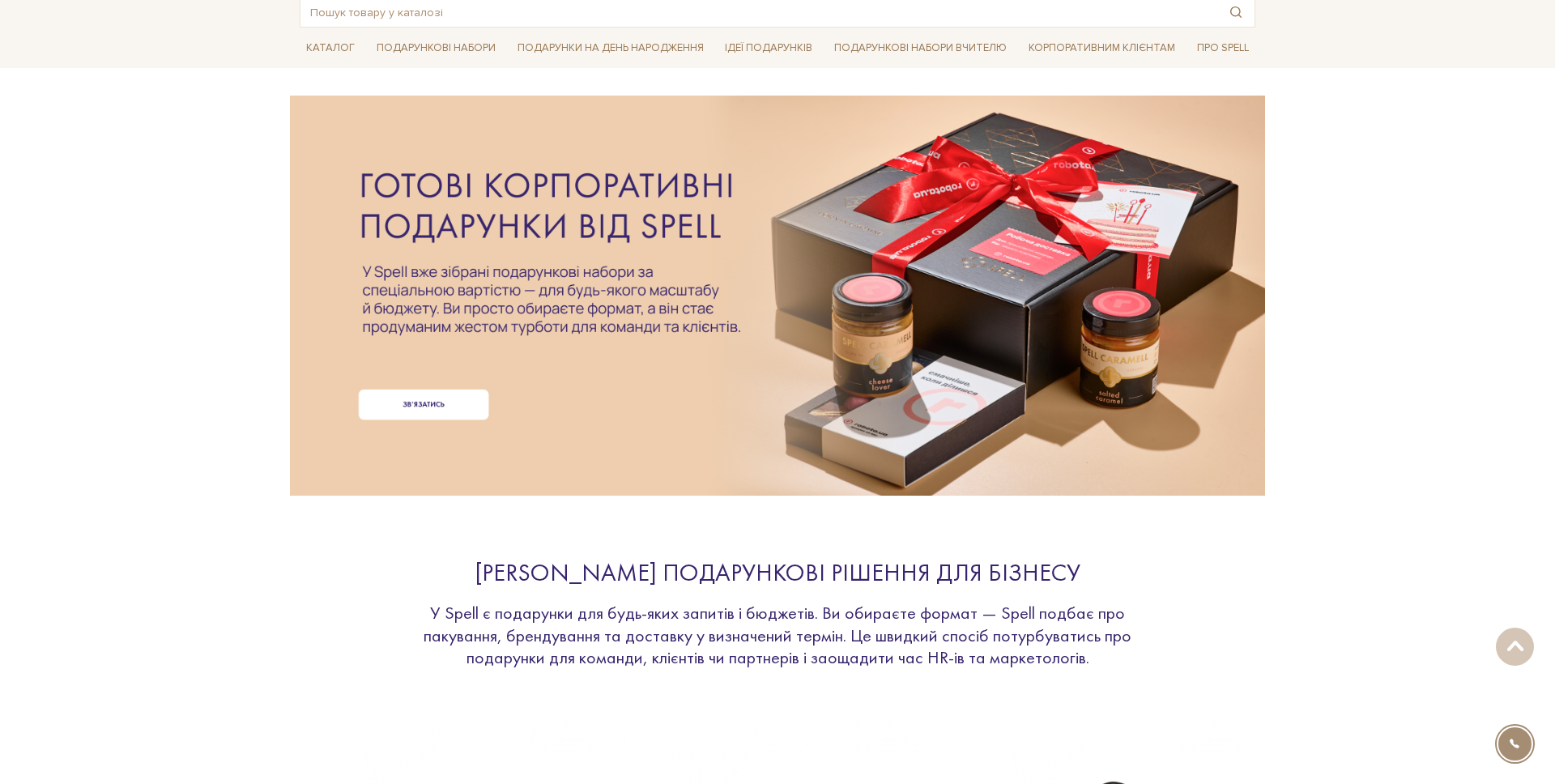
scroll to position [0, 0]
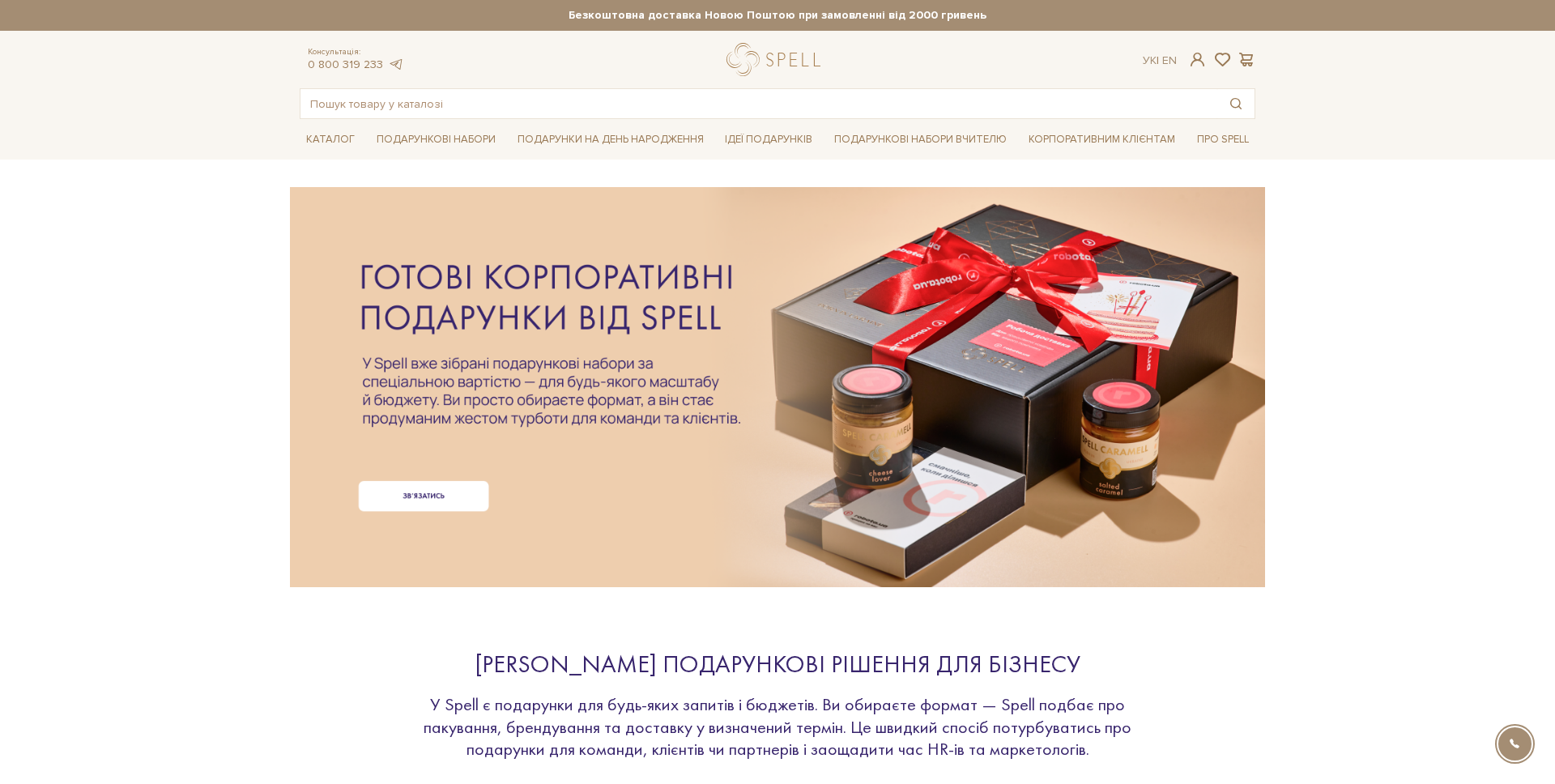
click at [560, 390] on div at bounding box center [777, 360] width 956 height 363
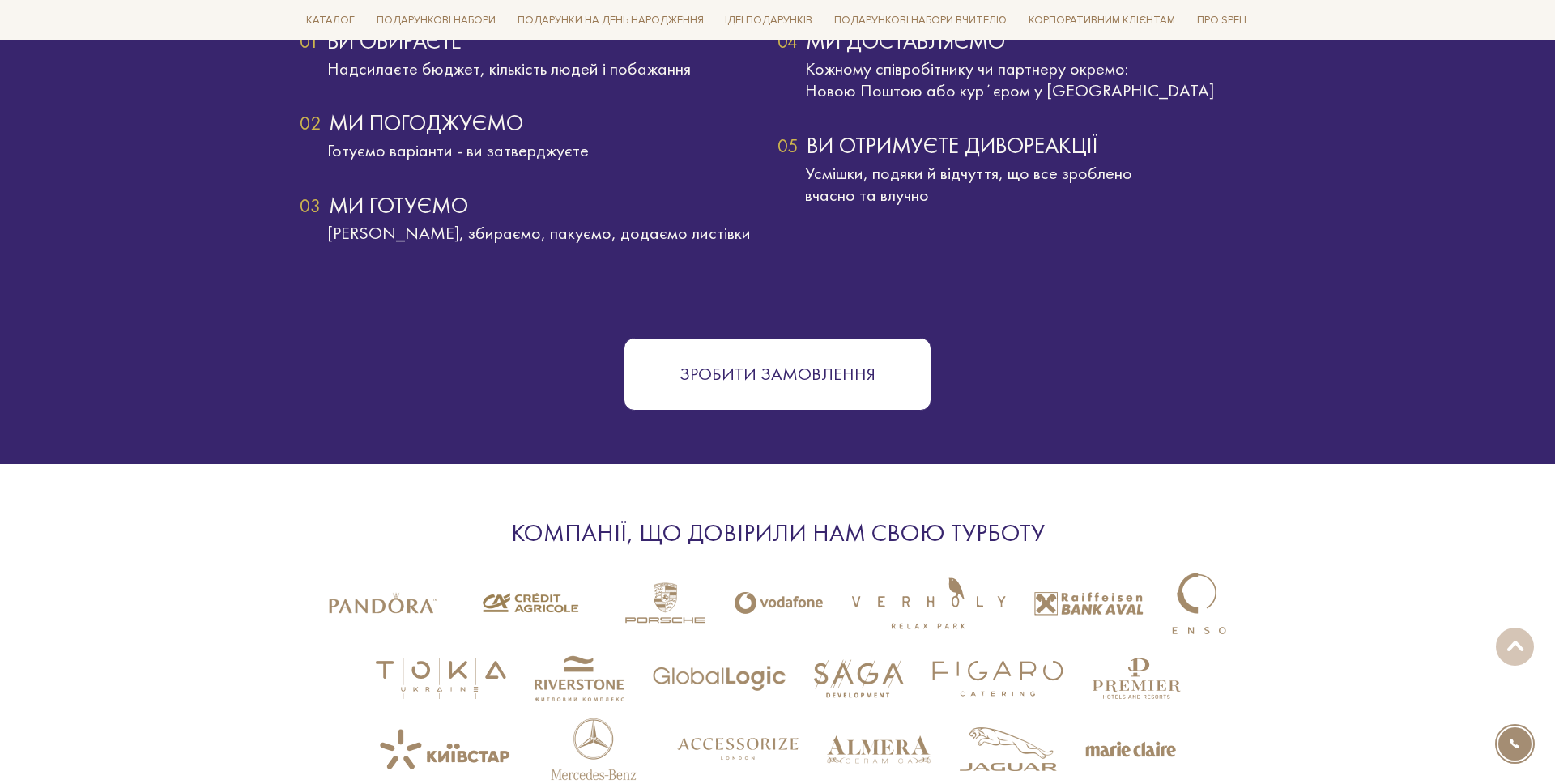
scroll to position [1552, 0]
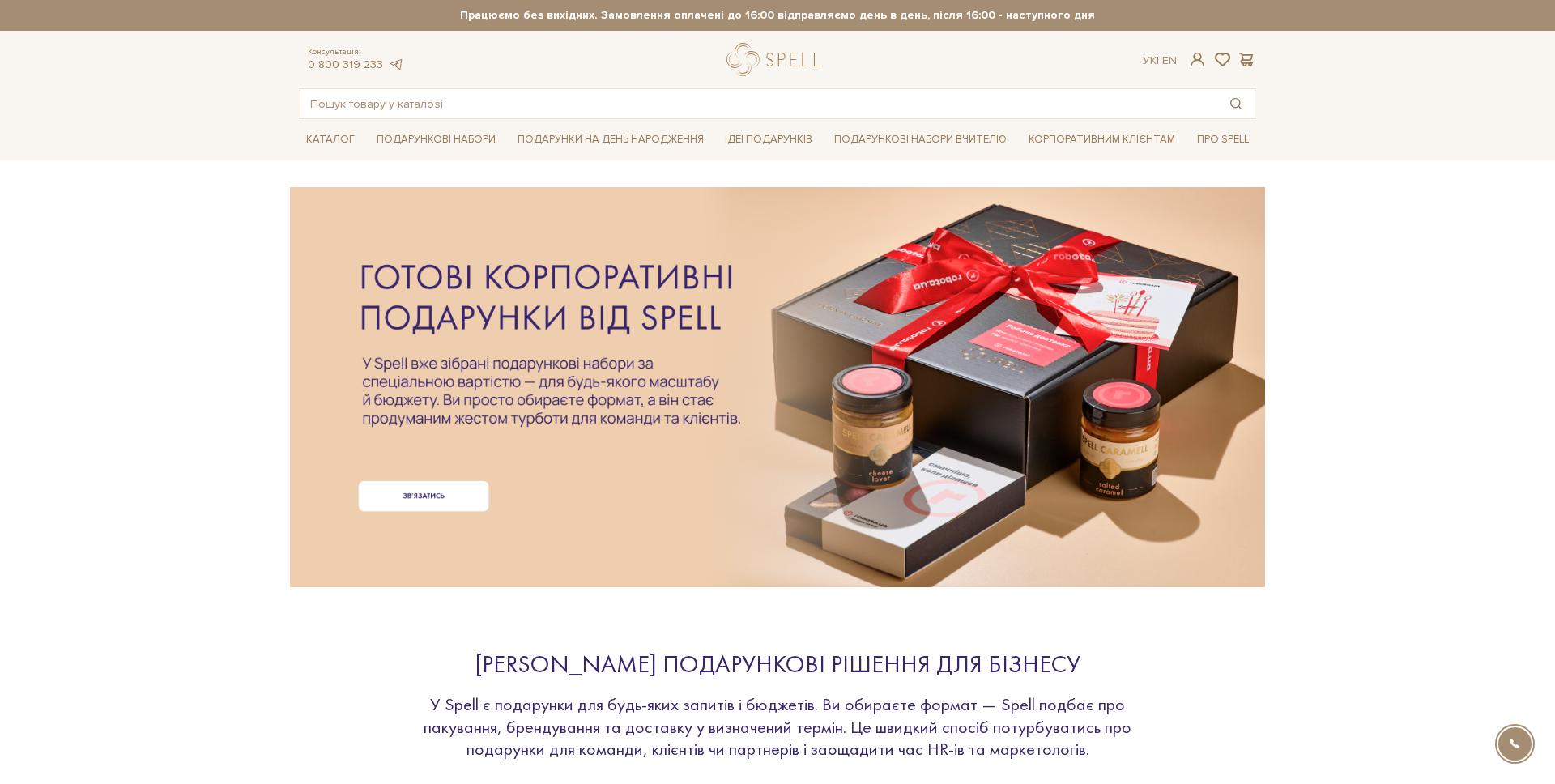
click at [638, 366] on div at bounding box center [777, 360] width 956 height 363
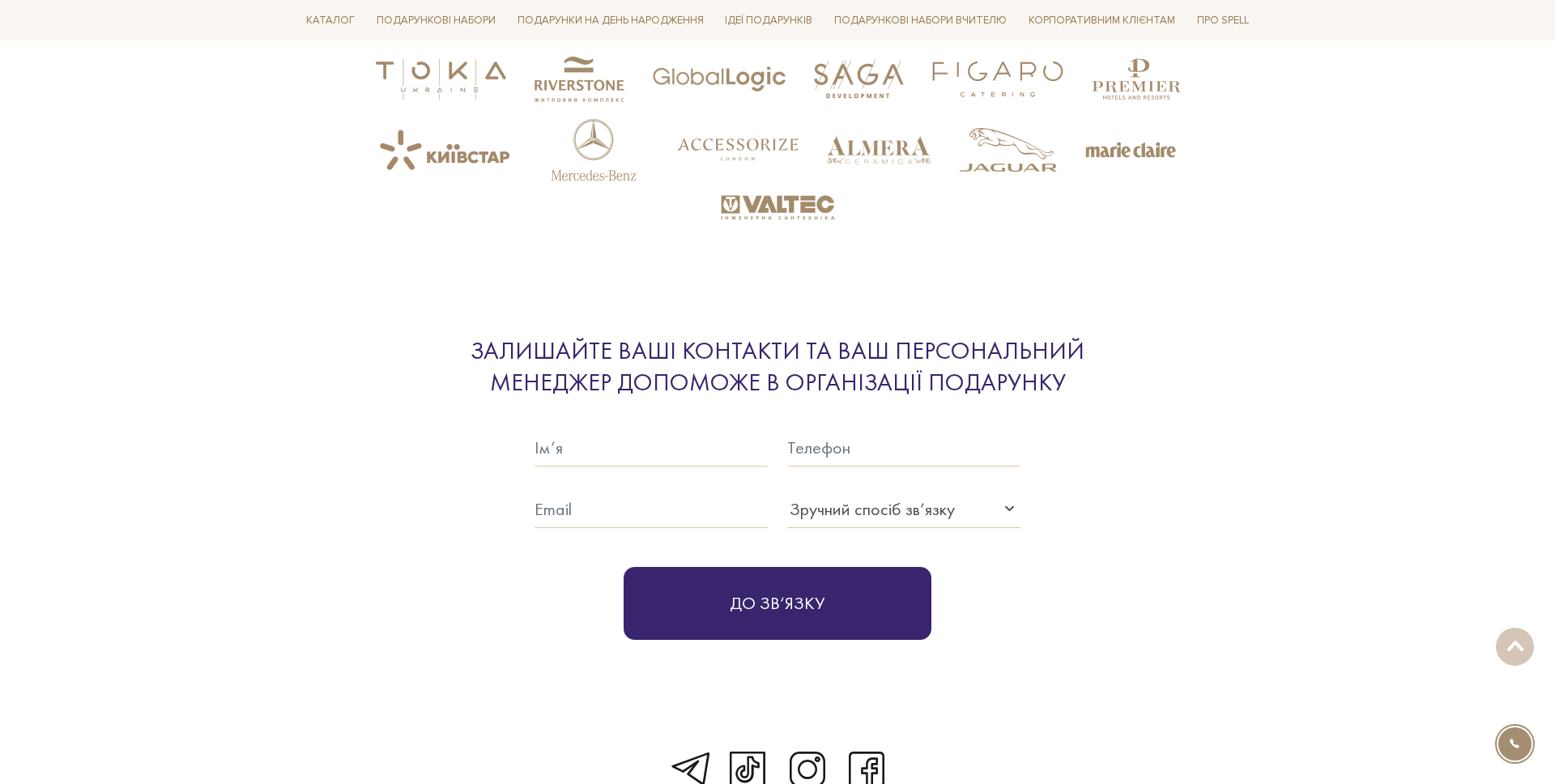
scroll to position [2793, 0]
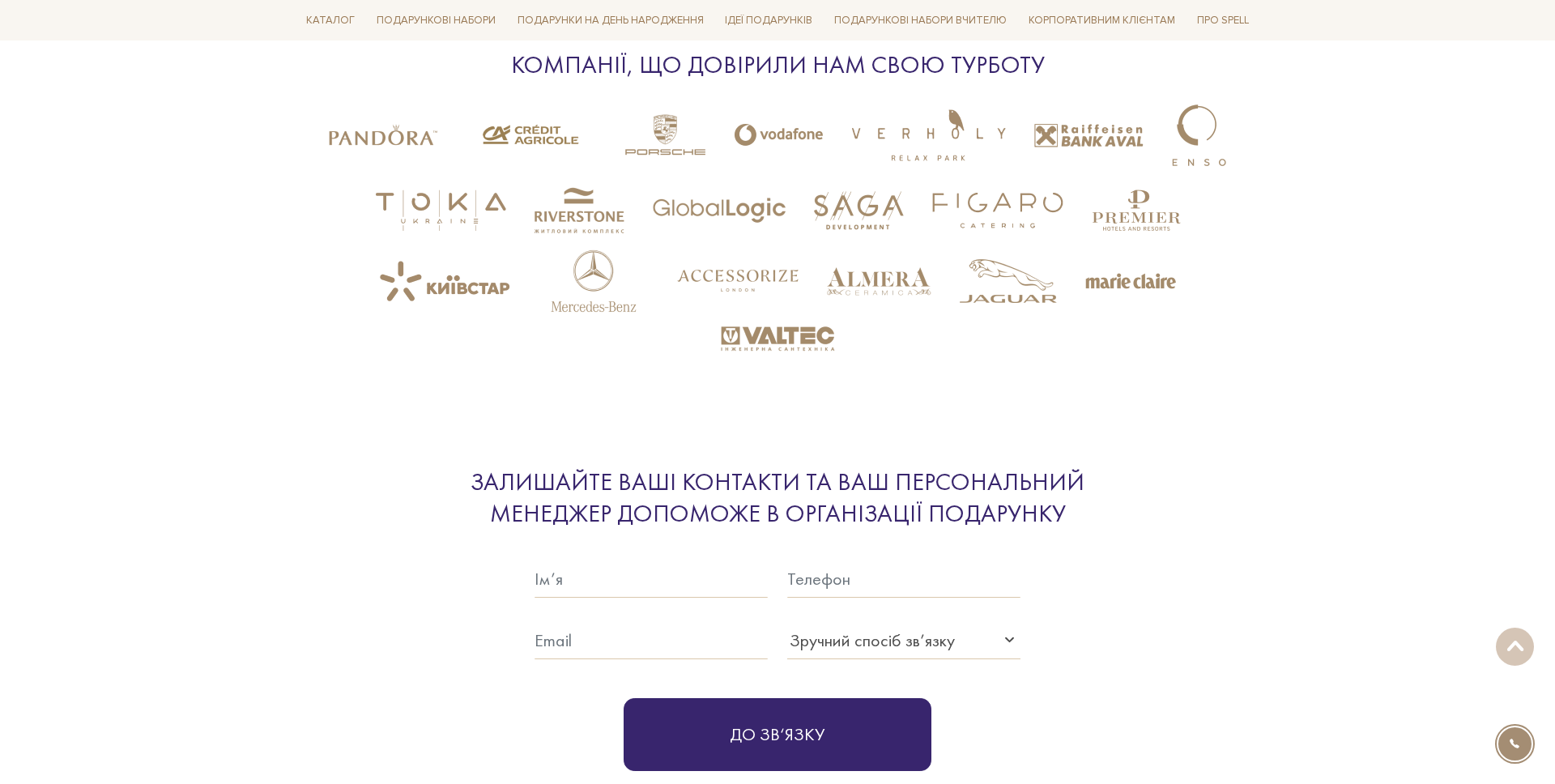
click at [797, 465] on section "Залишайте ваші контакти та ваш персональний менеджер допоможе в організації под…" at bounding box center [777, 618] width 1555 height 411
click at [755, 471] on div "Залишайте ваші контакти та ваш персональний менеджер допоможе в організації под…" at bounding box center [777, 497] width 745 height 63
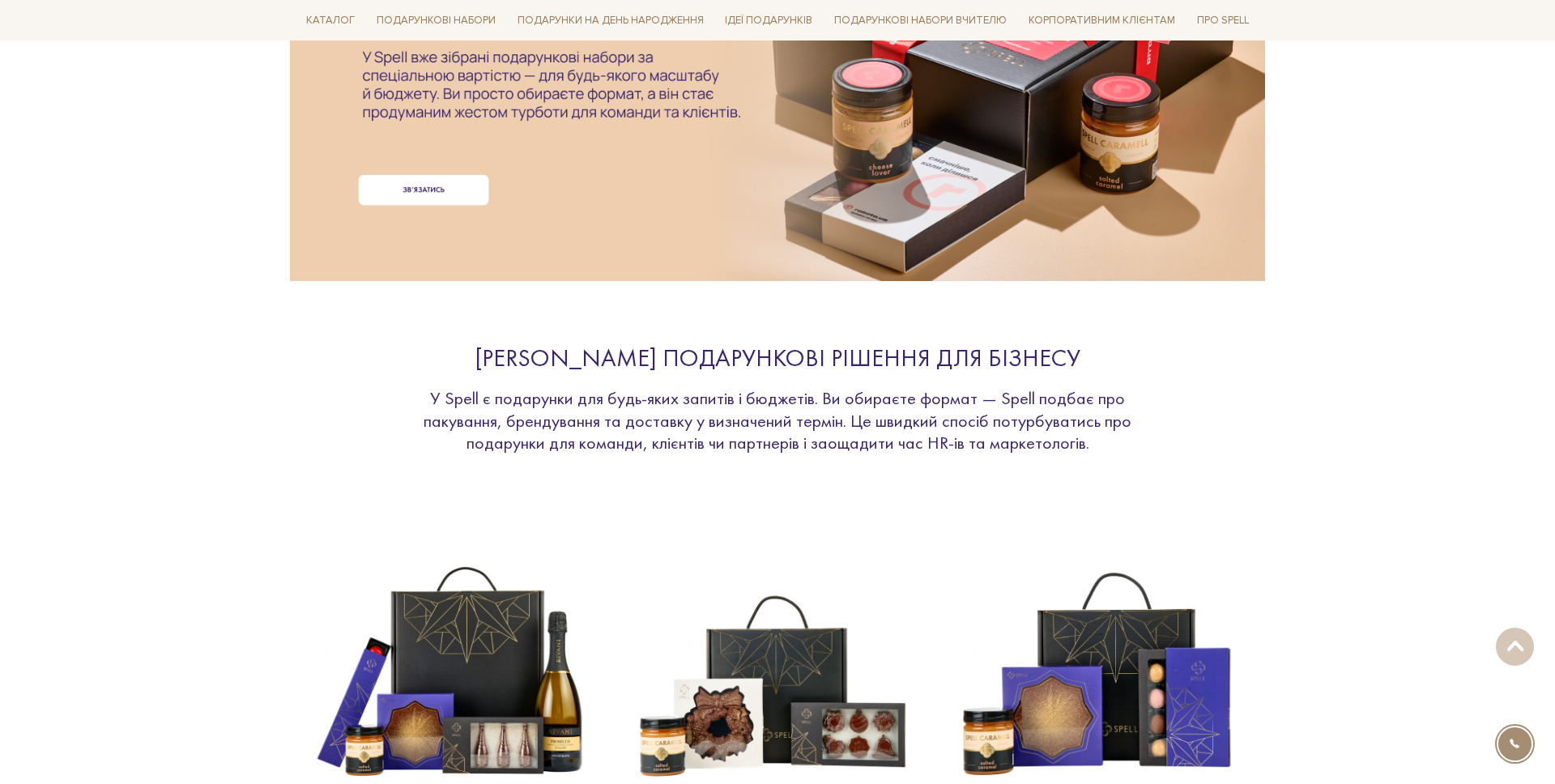
scroll to position [0, 0]
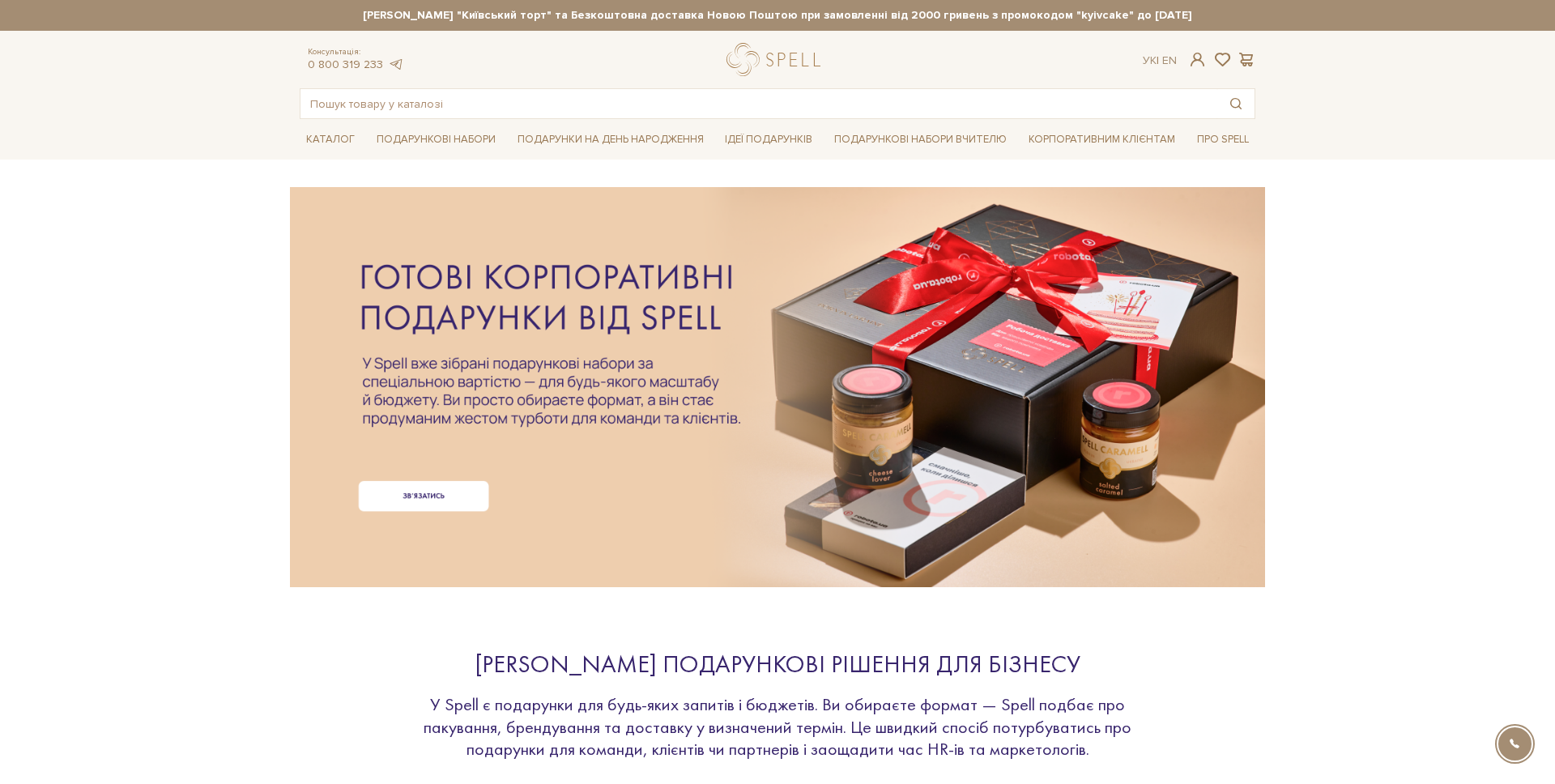
click at [560, 407] on div at bounding box center [777, 360] width 956 height 363
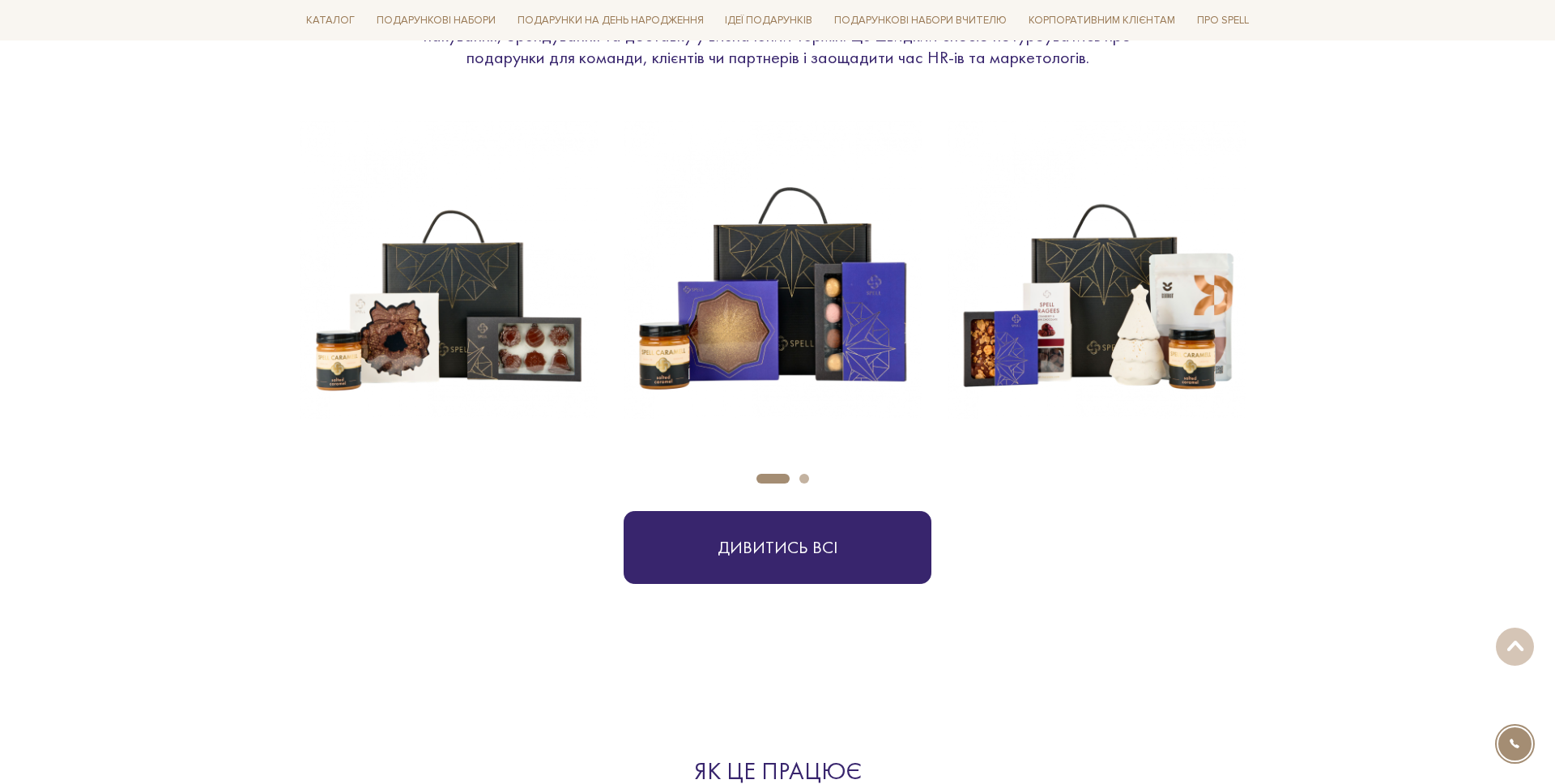
scroll to position [476, 0]
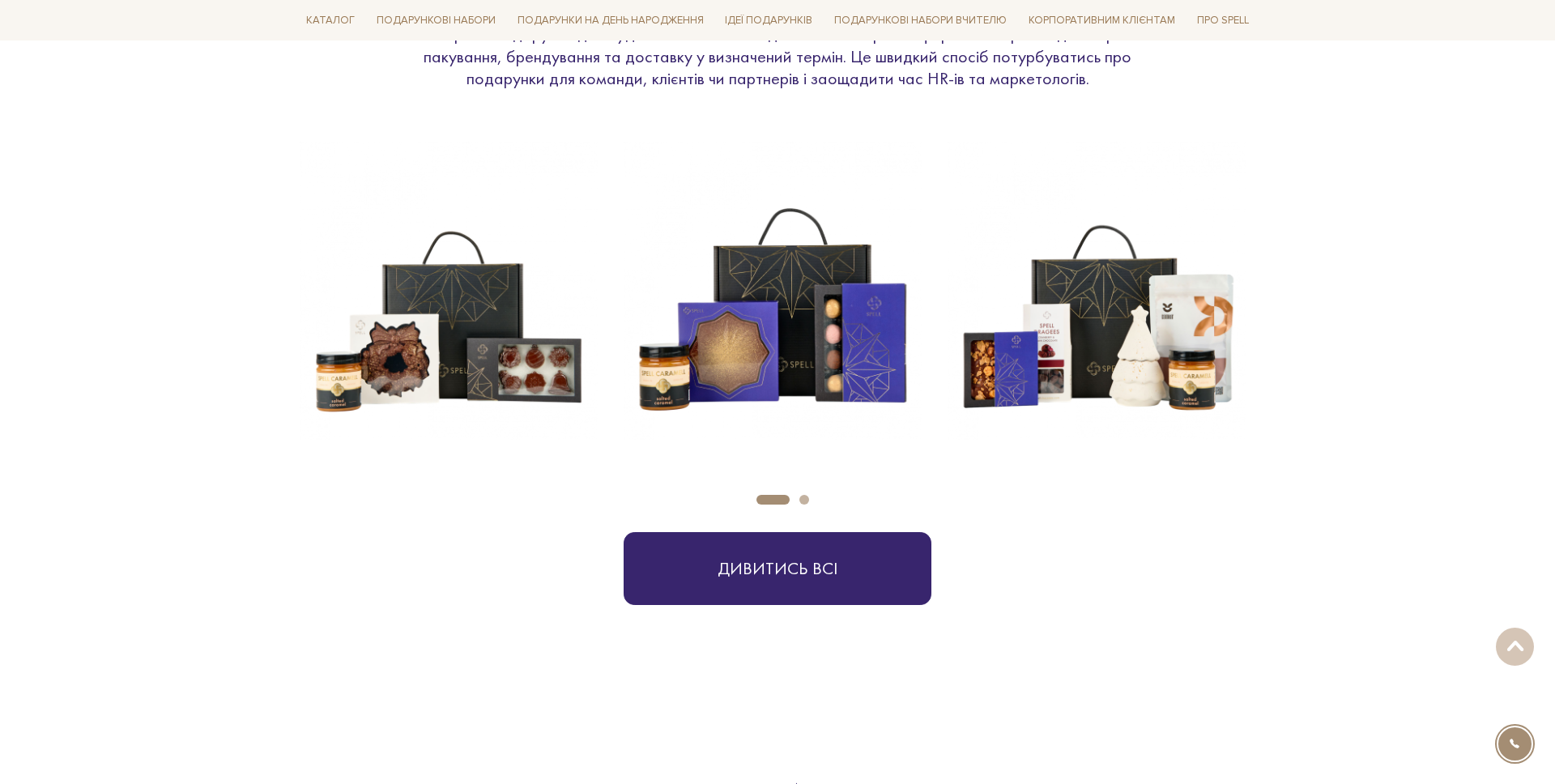
scroll to position [671, 0]
drag, startPoint x: 459, startPoint y: 278, endPoint x: 416, endPoint y: 280, distance: 43.0
click at [456, 277] on img at bounding box center [448, 292] width 298 height 298
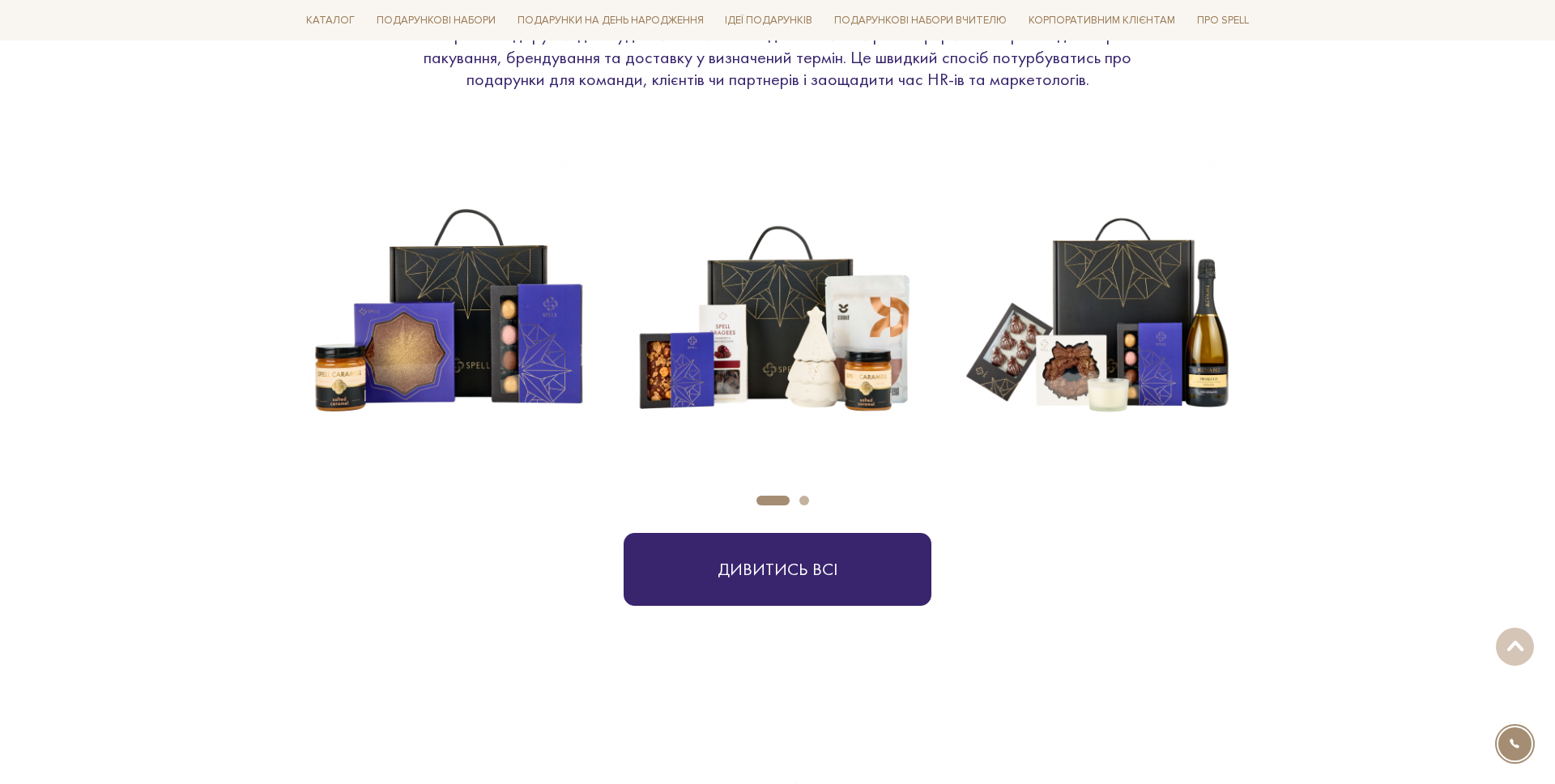
click at [416, 281] on img at bounding box center [448, 292] width 298 height 298
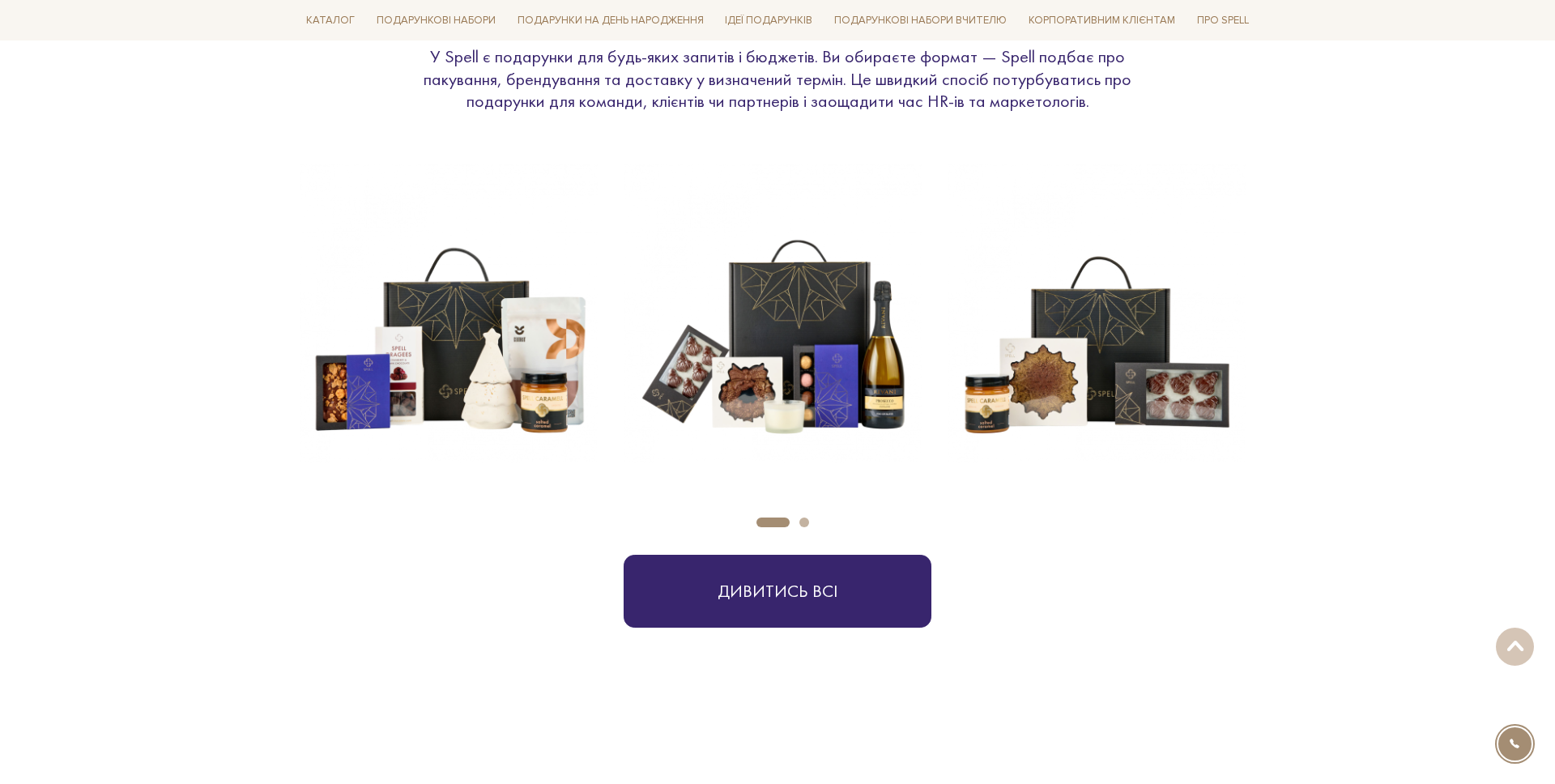
scroll to position [640, 0]
